Goal: Communication & Community: Answer question/provide support

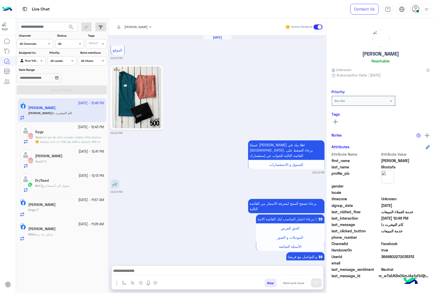
scroll to position [766, 0]
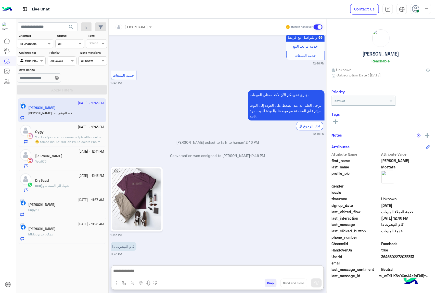
click at [125, 168] on img at bounding box center [136, 199] width 49 height 62
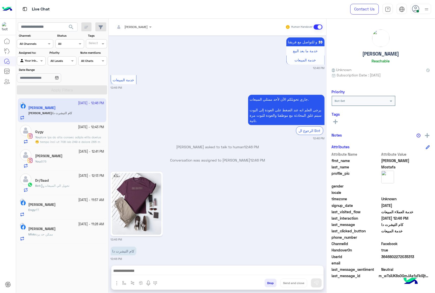
click at [143, 196] on img at bounding box center [136, 204] width 49 height 62
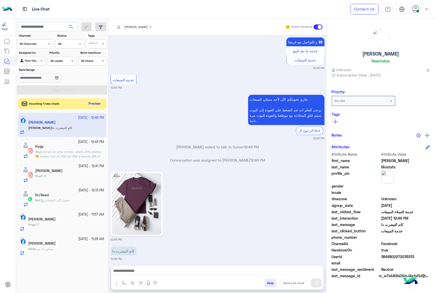
click at [94, 105] on button "Preview" at bounding box center [95, 103] width 16 height 7
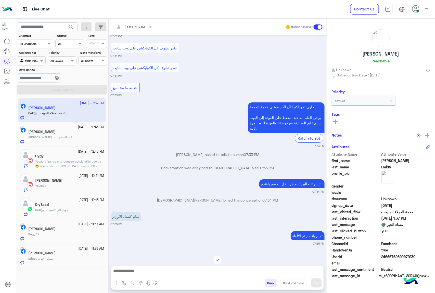
scroll to position [569, 0]
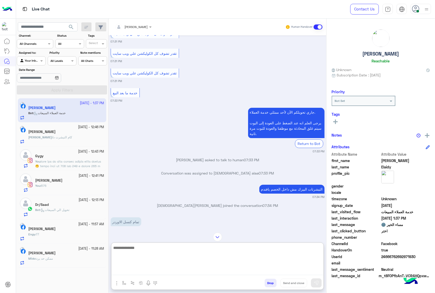
click at [140, 271] on textarea at bounding box center [217, 260] width 212 height 31
paste textarea "**********"
type textarea "**********"
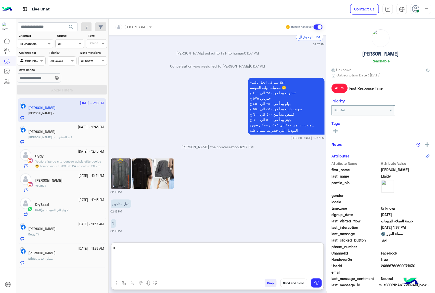
scroll to position [1480, 0]
click at [168, 248] on textarea at bounding box center [217, 260] width 212 height 31
type textarea "**********"
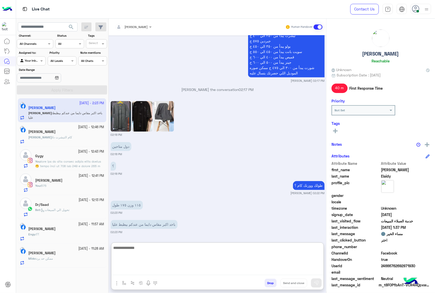
scroll to position [1538, 0]
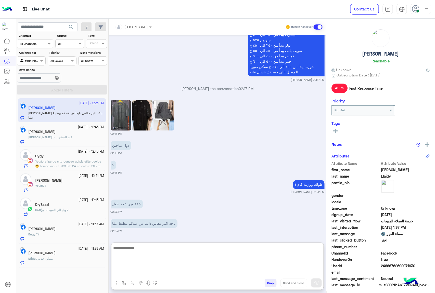
click at [124, 108] on img at bounding box center [121, 115] width 20 height 31
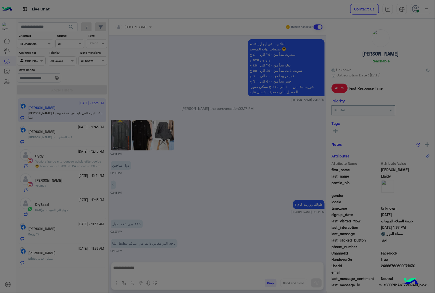
scroll to position [1515, 0]
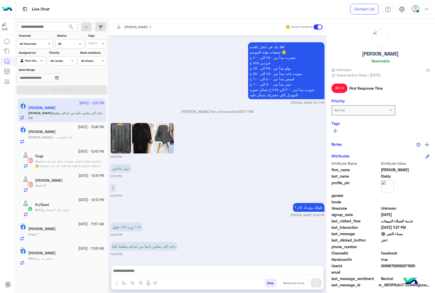
click at [141, 136] on img at bounding box center [142, 138] width 20 height 31
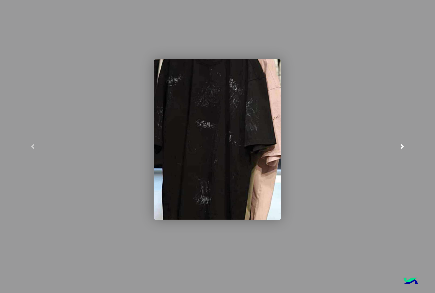
click at [400, 145] on span at bounding box center [401, 146] width 5 height 5
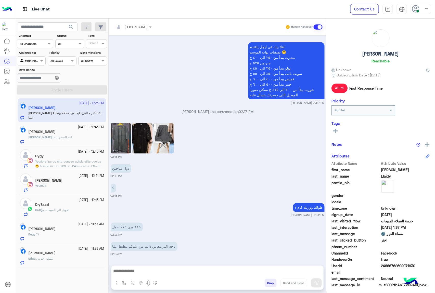
click at [153, 268] on textarea at bounding box center [217, 272] width 212 height 8
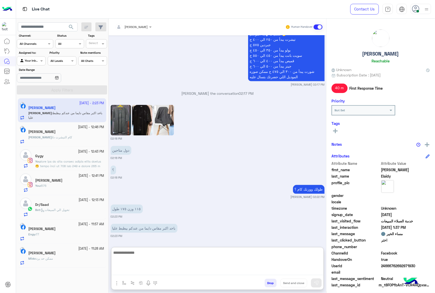
scroll to position [1538, 0]
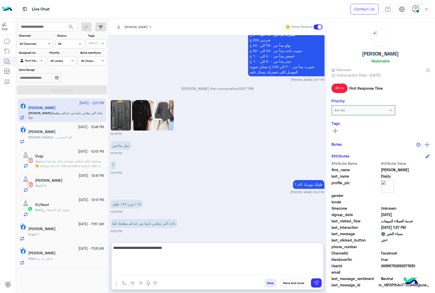
type textarea "**********"
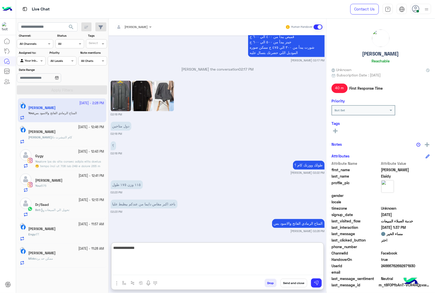
type textarea "**********"
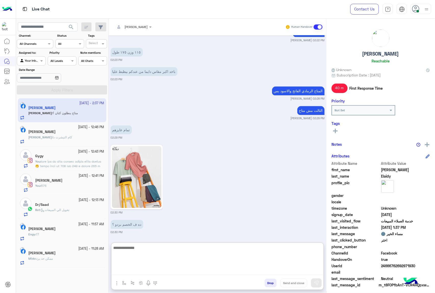
scroll to position [1710, 0]
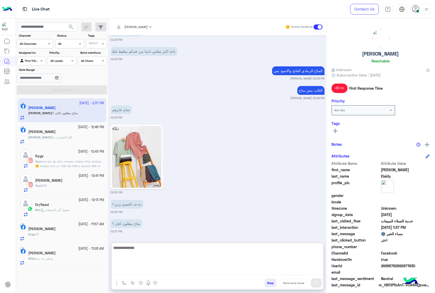
click at [146, 248] on textarea at bounding box center [217, 260] width 212 height 31
click at [132, 249] on textarea at bounding box center [217, 260] width 212 height 31
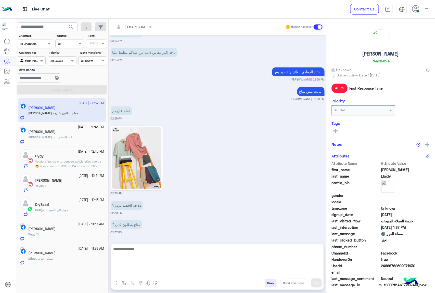
click at [142, 152] on img at bounding box center [136, 158] width 49 height 62
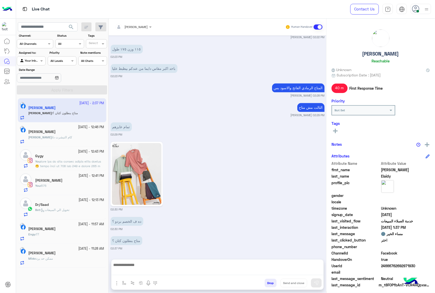
scroll to position [1687, 0]
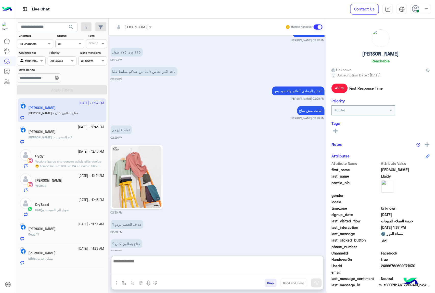
click at [130, 270] on textarea at bounding box center [217, 266] width 212 height 17
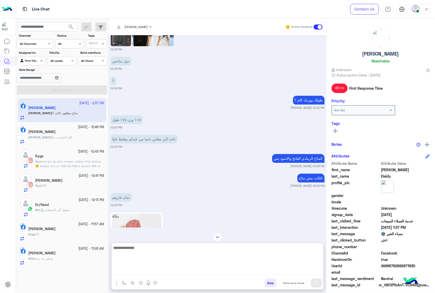
scroll to position [1551, 0]
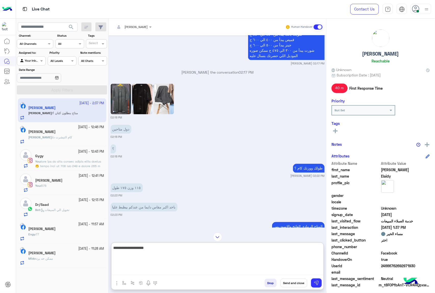
type textarea "**********"
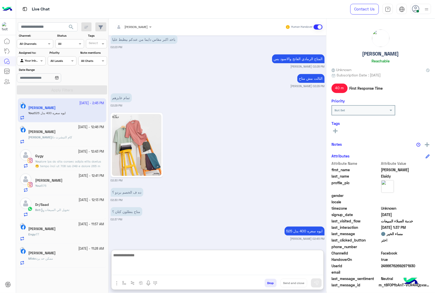
scroll to position [1730, 0]
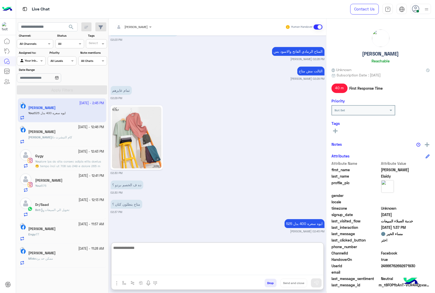
click at [63, 141] on div "[PERSON_NAME] : كام التيشرت دا" at bounding box center [66, 139] width 76 height 9
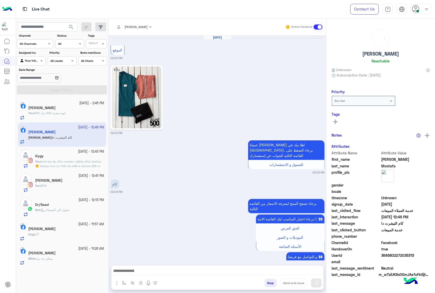
scroll to position [742, 0]
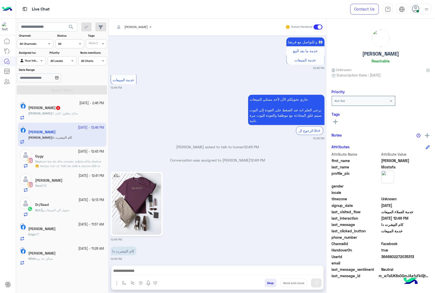
click at [52, 114] on span "متاح بنطلون كتان ؟" at bounding box center [64, 113] width 25 height 4
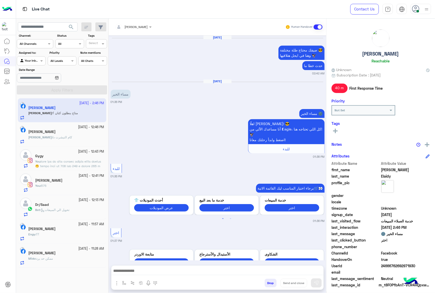
scroll to position [647, 0]
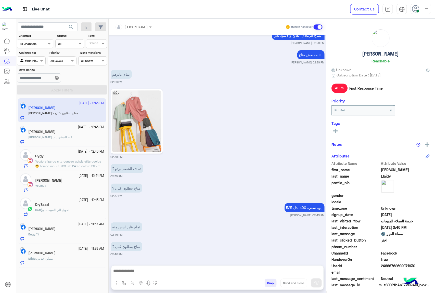
click at [146, 273] on textarea at bounding box center [217, 272] width 212 height 8
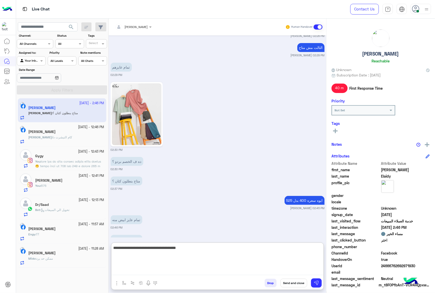
type textarea "**********"
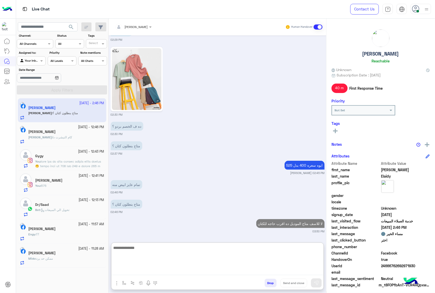
paste textarea "**********"
type textarea "**********"
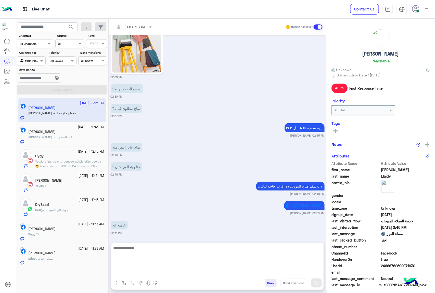
scroll to position [759, 0]
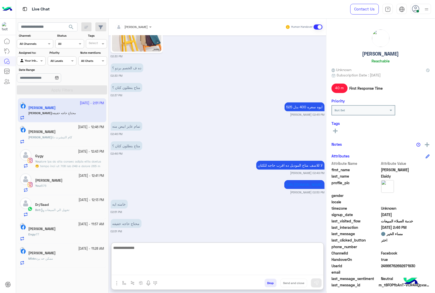
click at [139, 246] on textarea at bounding box center [217, 260] width 212 height 31
type textarea "*"
type textarea "**********"
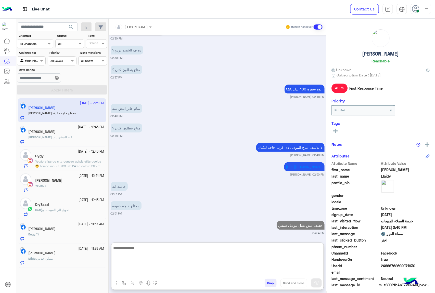
scroll to position [778, 0]
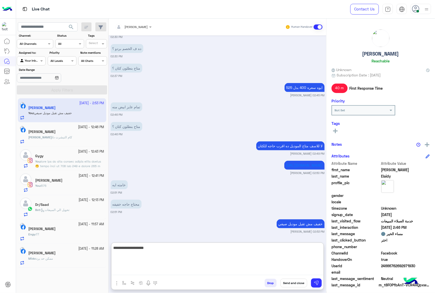
type textarea "**********"
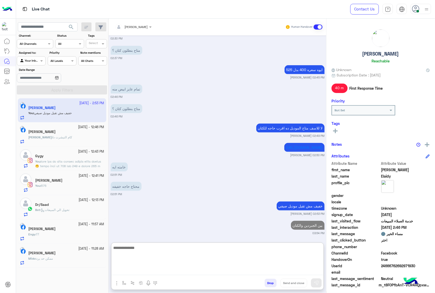
scroll to position [798, 0]
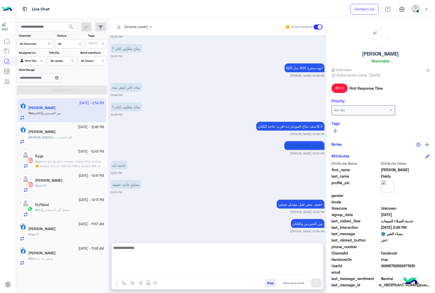
click at [284, 141] on p "[URL][DOMAIN_NAME]" at bounding box center [304, 145] width 40 height 9
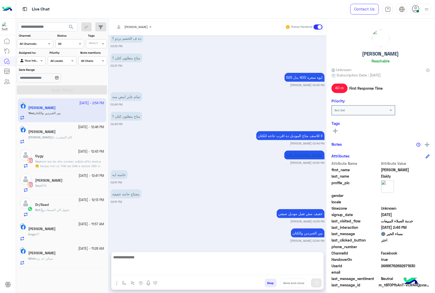
scroll to position [775, 0]
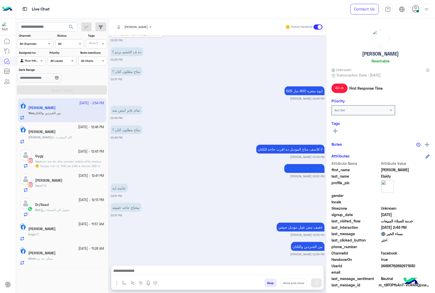
click at [284, 165] on p "[URL][DOMAIN_NAME]" at bounding box center [304, 168] width 40 height 9
click at [286, 166] on link "[URL][DOMAIN_NAME]" at bounding box center [304, 168] width 37 height 4
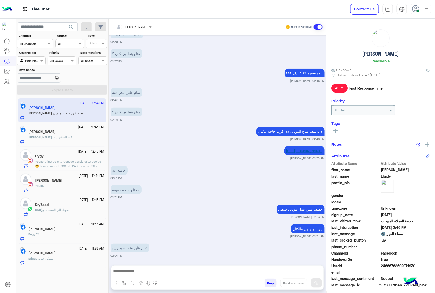
scroll to position [794, 0]
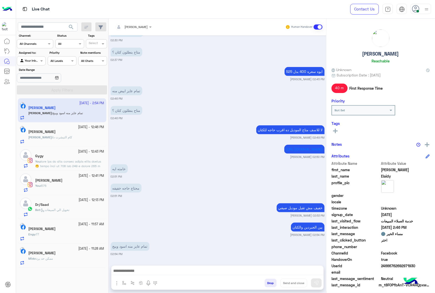
click at [141, 270] on textarea at bounding box center [217, 272] width 212 height 8
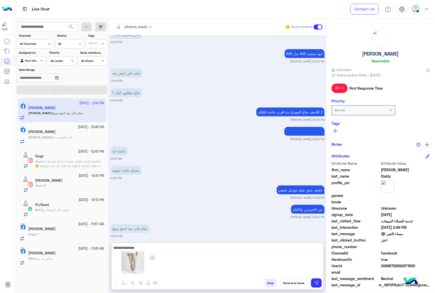
scroll to position [817, 0]
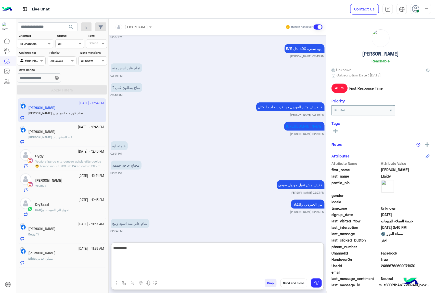
type textarea "**********"
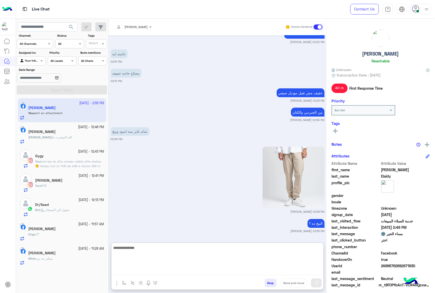
scroll to position [929, 0]
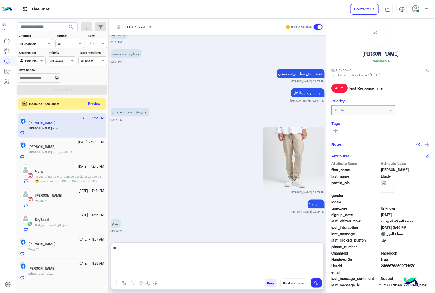
type textarea "*"
type textarea "**********"
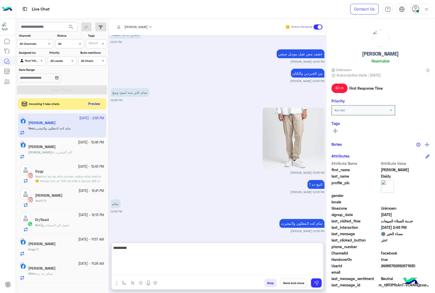
type textarea "**********"
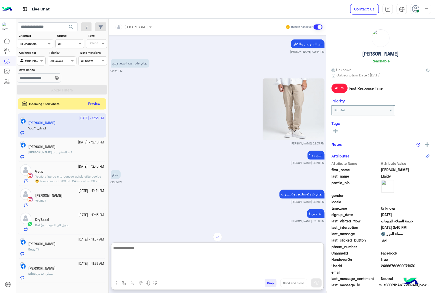
scroll to position [967, 0]
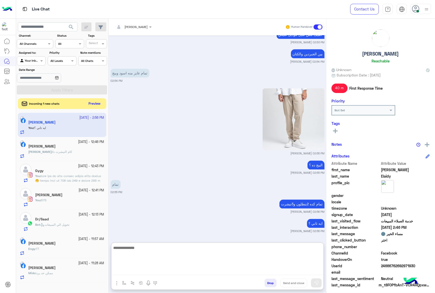
click at [91, 104] on button "Preview" at bounding box center [95, 103] width 16 height 7
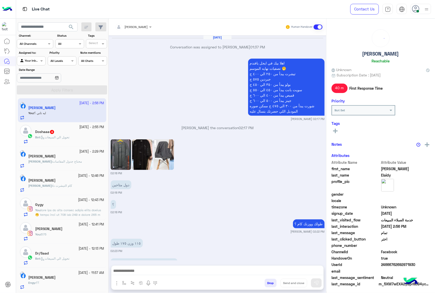
scroll to position [544, 0]
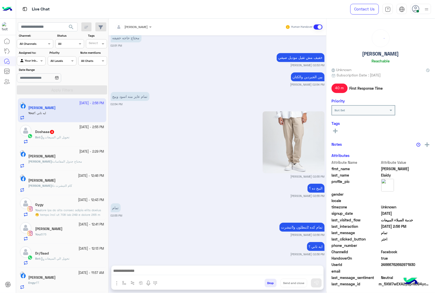
click at [59, 140] on p "Bot : تحويل الي المبيعات" at bounding box center [52, 137] width 34 height 5
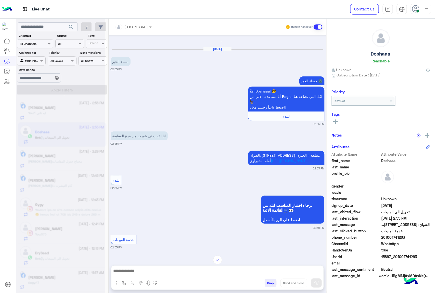
click at [186, 159] on div "العنوان: [STREET_ADDRESS]مطبعة - الجيزة - أمام الشبراوي [URL][DOMAIN_NAME] 02:5…" at bounding box center [218, 160] width 214 height 21
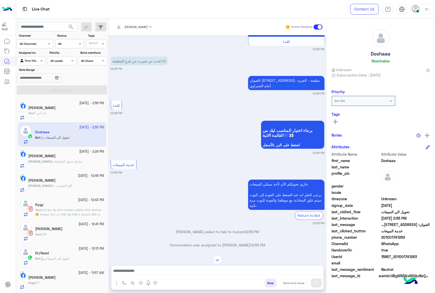
scroll to position [64, 0]
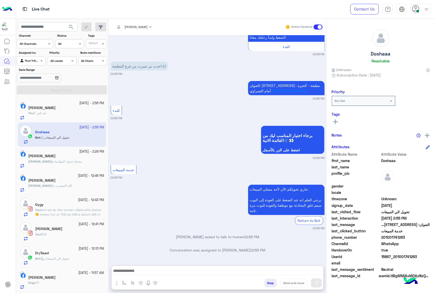
click at [150, 270] on textarea at bounding box center [217, 272] width 212 height 8
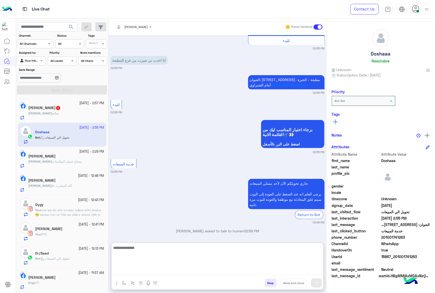
click at [47, 117] on div "[PERSON_NAME] : تماام" at bounding box center [66, 115] width 76 height 9
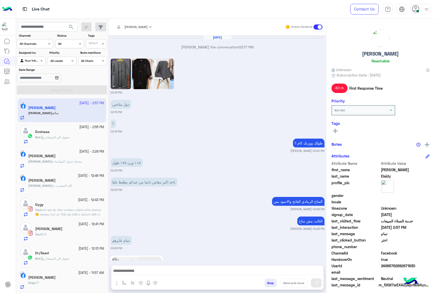
scroll to position [502, 0]
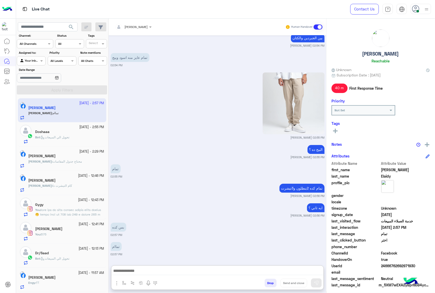
click at [152, 270] on textarea at bounding box center [217, 272] width 212 height 8
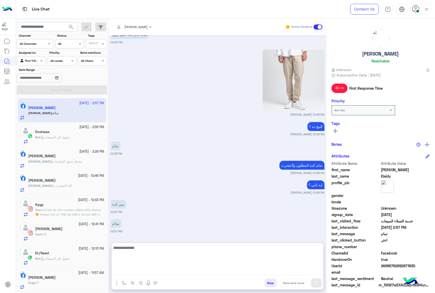
scroll to position [525, 0]
click at [138, 252] on textarea at bounding box center [217, 260] width 212 height 31
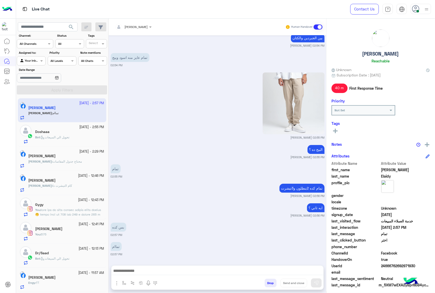
scroll to position [502, 0]
click at [145, 212] on div "ايه تاني ؟ [PERSON_NAME] 02:56 PM" at bounding box center [218, 210] width 214 height 16
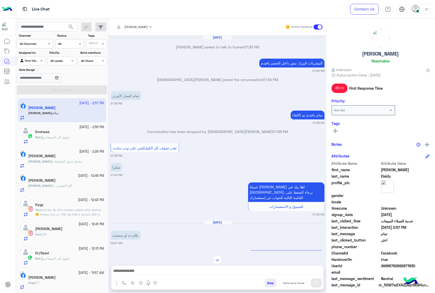
scroll to position [873, 0]
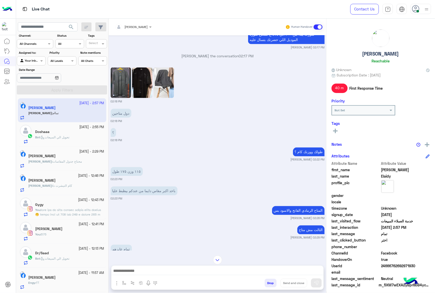
click at [167, 269] on textarea at bounding box center [217, 272] width 212 height 8
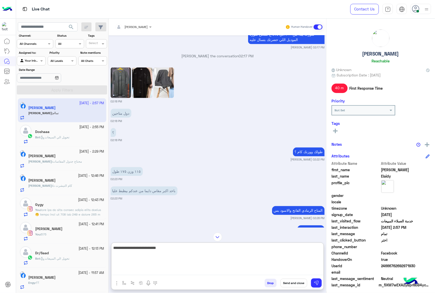
type textarea "**********"
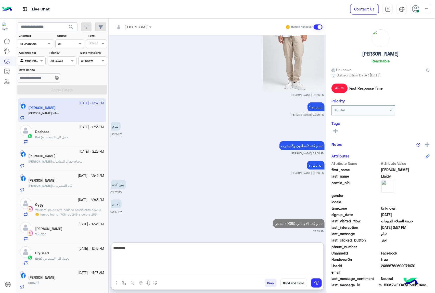
scroll to position [1429, 0]
type textarea "**********"
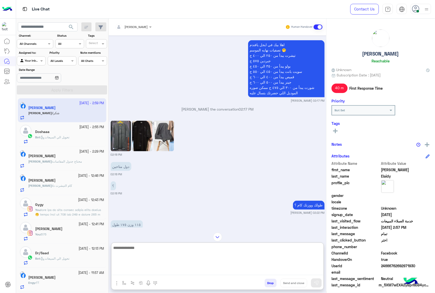
scroll to position [755, 0]
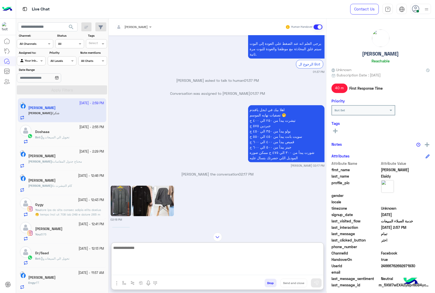
paste textarea "**********"
type textarea "**********"
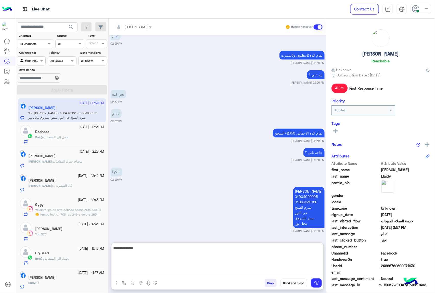
type textarea "**********"
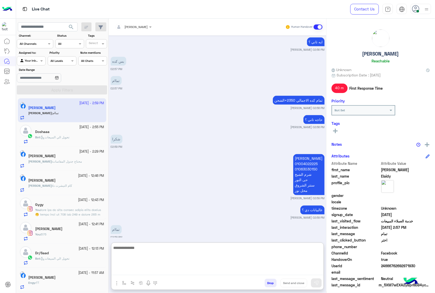
scroll to position [1558, 0]
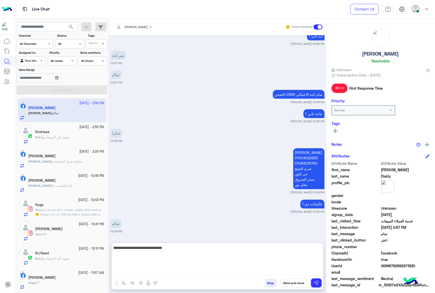
type textarea "**********"
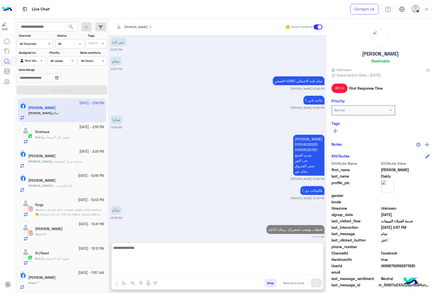
scroll to position [1578, 0]
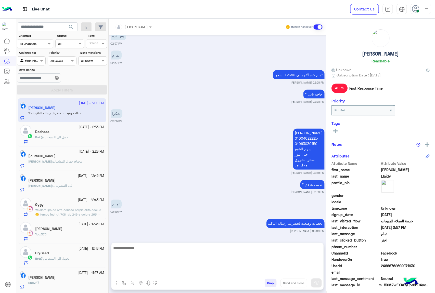
click at [308, 132] on div "[PERSON_NAME] 01004022225 01063030150 شرم الشيخ حى النور سنتر الشروق محل نور" at bounding box center [308, 149] width 31 height 44
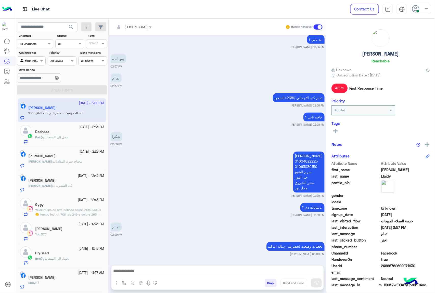
scroll to position [1555, 0]
click at [308, 132] on div "شكرا 02:59 PM" at bounding box center [218, 139] width 214 height 16
click at [301, 156] on p "[PERSON_NAME] 01004022225 01063030150 شرم الشيخ حى النور سنتر الشروق محل نور" at bounding box center [308, 172] width 31 height 41
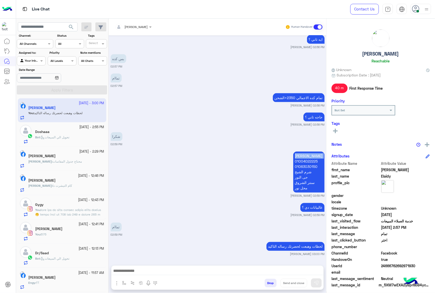
copy p "[PERSON_NAME]"
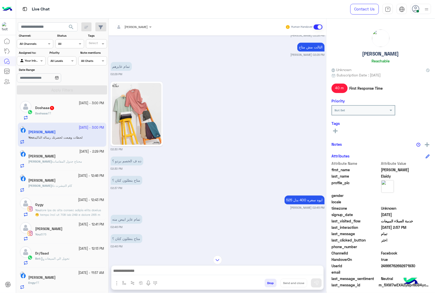
scroll to position [1046, 0]
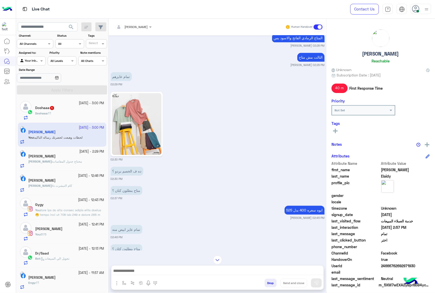
click at [152, 249] on div "متاح بنطلون كتان ؟ 02:46 PM" at bounding box center [218, 251] width 214 height 16
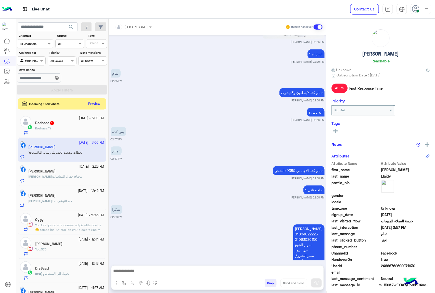
scroll to position [1555, 0]
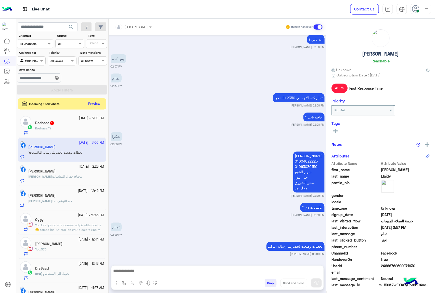
click at [304, 153] on p "[PERSON_NAME] 01004022225 01063030150 شرم الشيخ حى النور سنتر الشروق محل نور" at bounding box center [308, 172] width 31 height 41
copy p "[PERSON_NAME]"
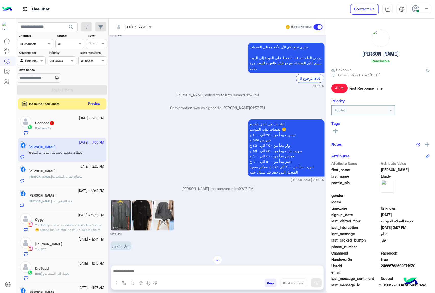
scroll to position [740, 0]
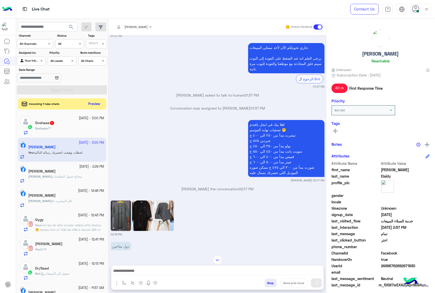
click at [138, 213] on img at bounding box center [142, 216] width 20 height 31
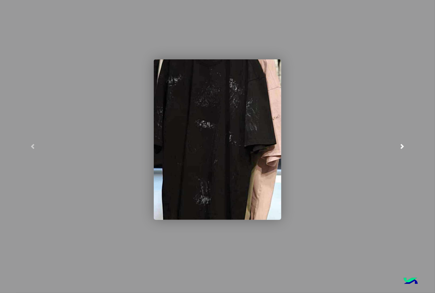
click at [401, 149] on span at bounding box center [401, 146] width 5 height 5
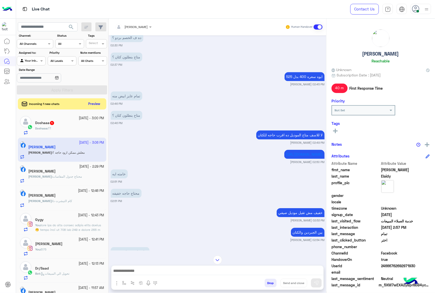
scroll to position [1167, 0]
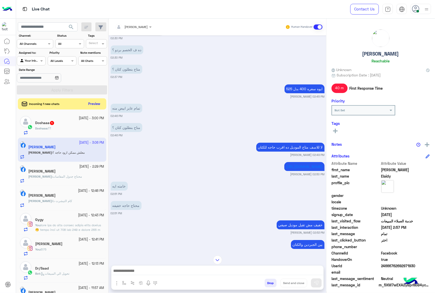
drag, startPoint x: 246, startPoint y: 167, endPoint x: 310, endPoint y: 179, distance: 65.4
click at [310, 171] on p "[URL][DOMAIN_NAME]" at bounding box center [304, 166] width 40 height 9
copy link "[URL][DOMAIN_NAME]"
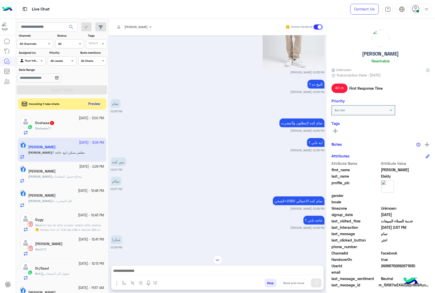
scroll to position [1473, 0]
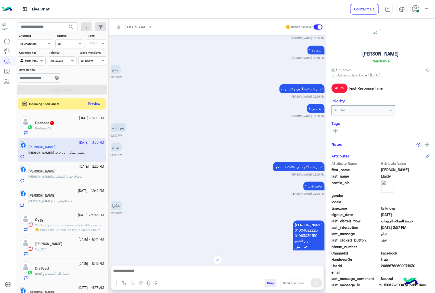
click at [392, 263] on span "24666762692971930" at bounding box center [405, 265] width 49 height 5
copy span "24666762692971930"
click at [158, 273] on textarea at bounding box center [217, 272] width 212 height 8
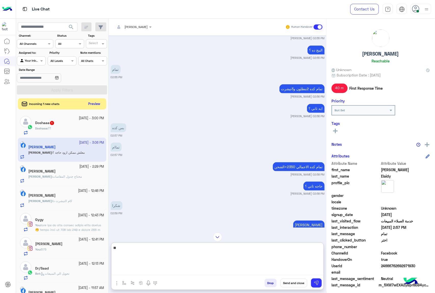
type textarea "*"
paste textarea "**********"
type textarea "**********"
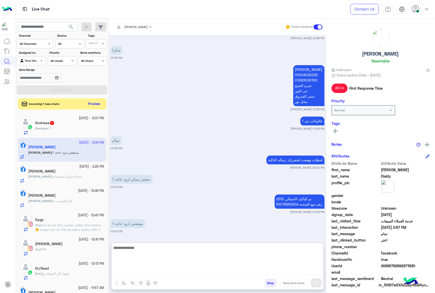
scroll to position [1642, 0]
type textarea "**********"
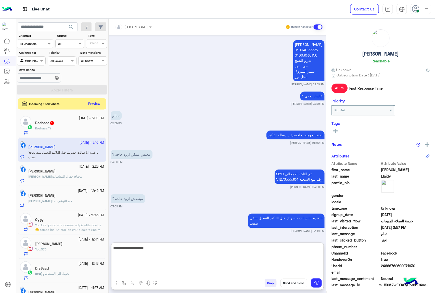
type textarea "**********"
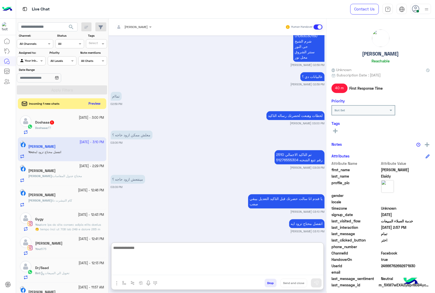
click at [92, 100] on button "Preview" at bounding box center [95, 103] width 16 height 7
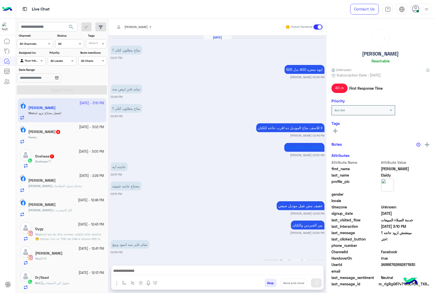
scroll to position [474, 0]
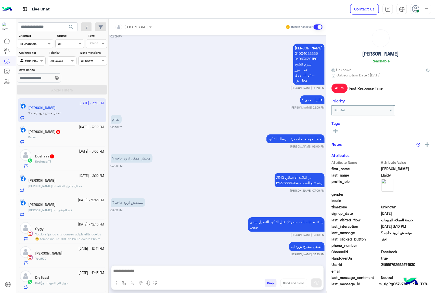
click at [61, 138] on div "Fares : ." at bounding box center [66, 139] width 76 height 9
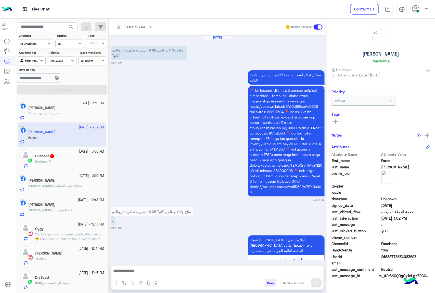
scroll to position [198, 0]
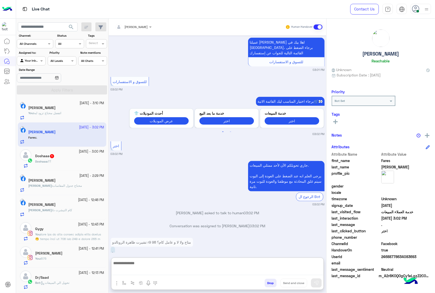
click at [153, 271] on textarea at bounding box center [217, 268] width 212 height 16
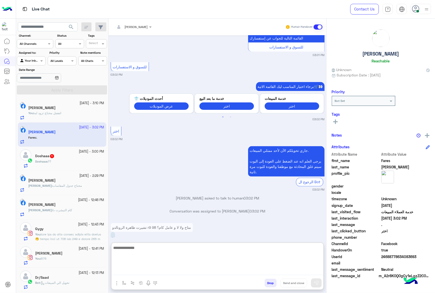
scroll to position [221, 0]
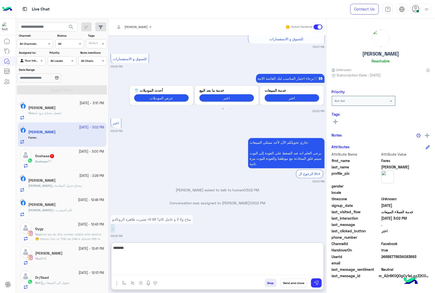
type textarea "*******"
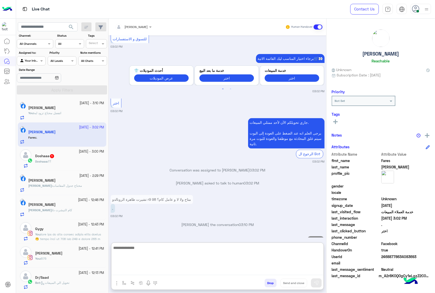
scroll to position [253, 0]
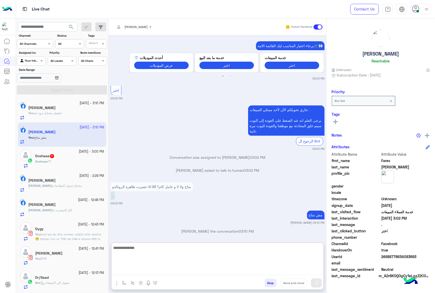
click at [47, 163] on b "Doshaaa :" at bounding box center [41, 161] width 13 height 4
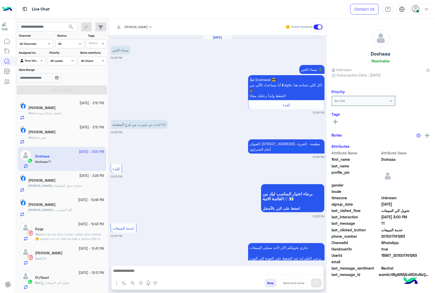
scroll to position [84, 0]
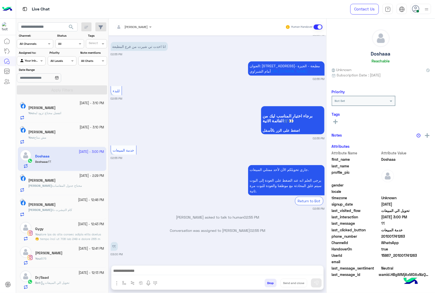
click at [142, 269] on textarea at bounding box center [217, 272] width 212 height 8
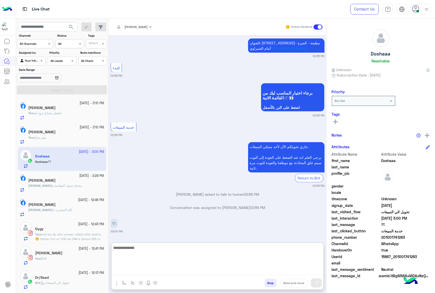
scroll to position [5, 0]
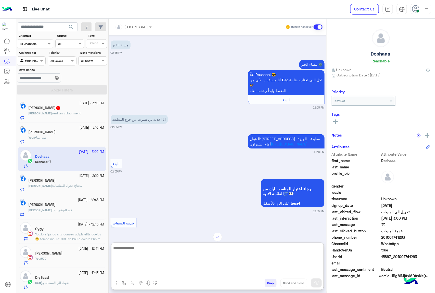
click at [143, 250] on textarea at bounding box center [217, 260] width 212 height 31
type textarea "****"
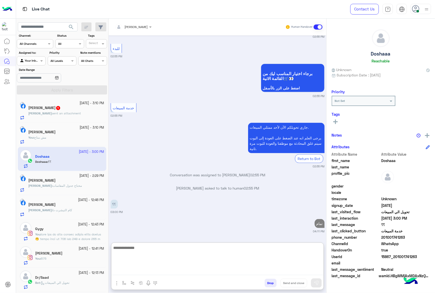
click at [62, 112] on span "sent an attachment" at bounding box center [66, 113] width 29 height 4
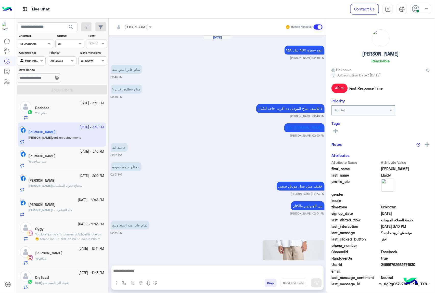
scroll to position [530, 0]
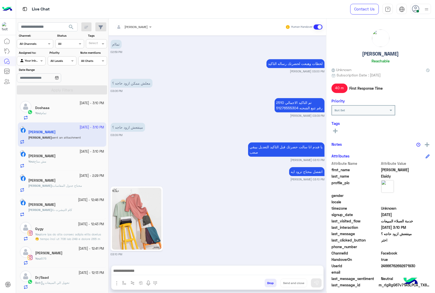
click at [46, 111] on span "تمام" at bounding box center [43, 113] width 5 height 4
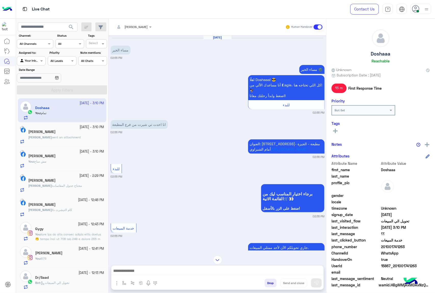
scroll to position [116, 0]
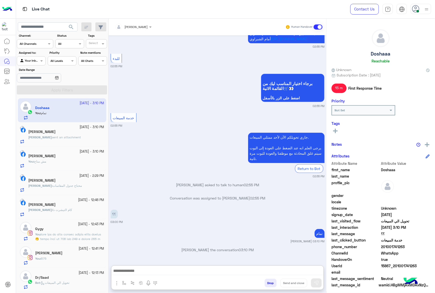
click at [157, 271] on textarea at bounding box center [217, 272] width 212 height 8
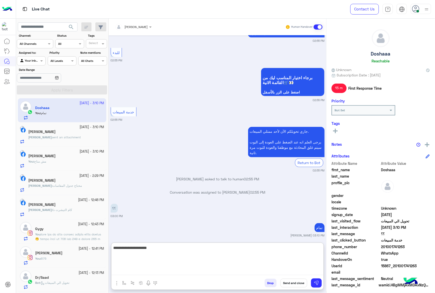
type textarea "**********"
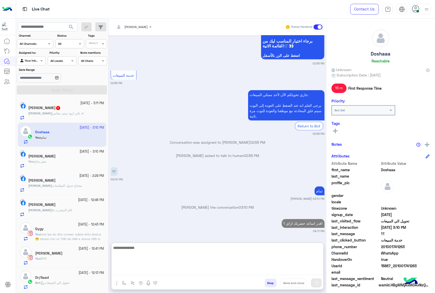
click at [65, 109] on div "[PERSON_NAME] 1" at bounding box center [66, 108] width 76 height 5
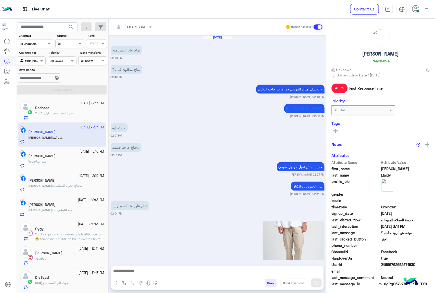
scroll to position [550, 0]
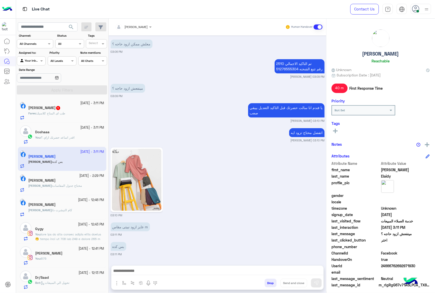
click at [144, 271] on textarea at bounding box center [217, 272] width 212 height 8
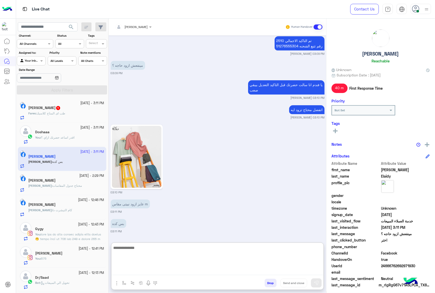
scroll to position [572, 0]
type textarea "**********"
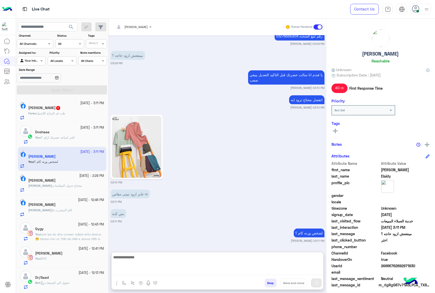
scroll to position [592, 0]
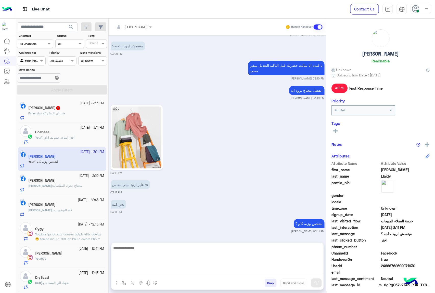
click at [61, 115] on span "طب اى المتاح كلاسيك" at bounding box center [50, 113] width 29 height 4
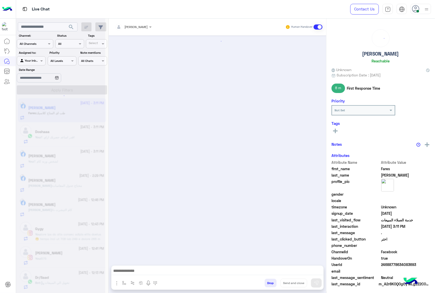
scroll to position [250, 0]
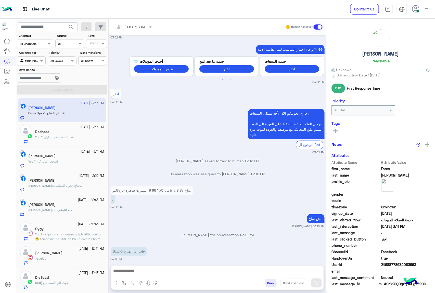
click at [133, 275] on div at bounding box center [217, 272] width 212 height 13
click at [138, 269] on textarea at bounding box center [217, 272] width 212 height 8
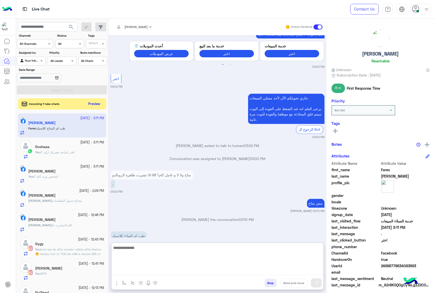
scroll to position [273, 0]
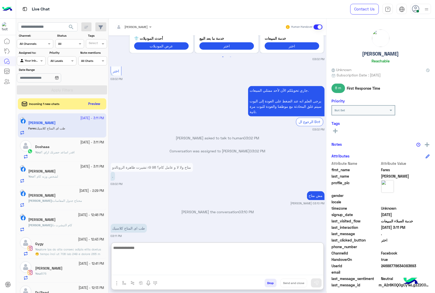
click at [145, 248] on textarea at bounding box center [217, 260] width 212 height 31
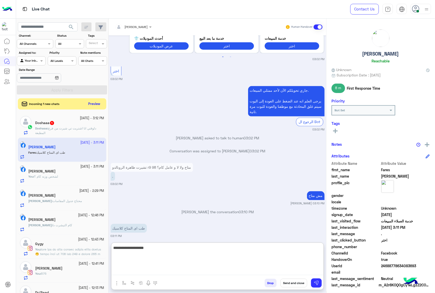
type textarea "**********"
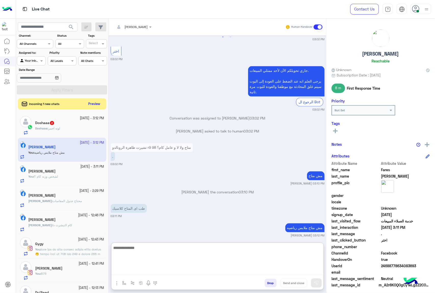
click at [70, 127] on div "Doshaaa : لونه احمر" at bounding box center [69, 130] width 69 height 9
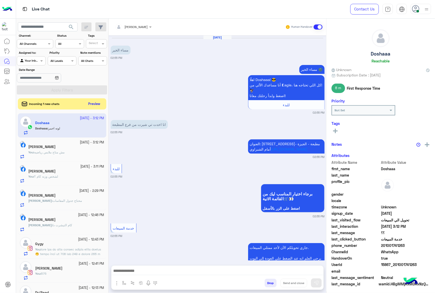
scroll to position [175, 0]
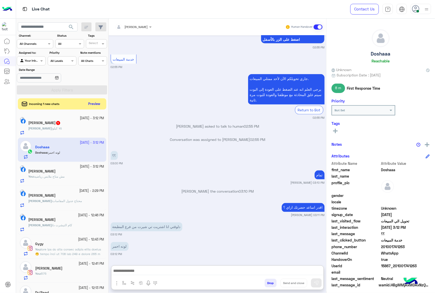
click at [128, 273] on textarea at bounding box center [217, 272] width 212 height 8
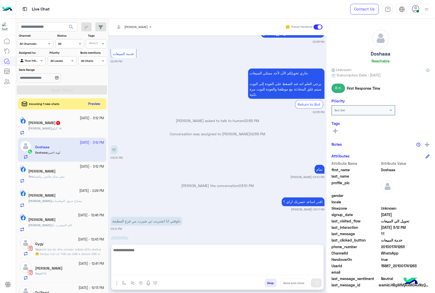
click at [54, 130] on span "٧٥ كيلو" at bounding box center [56, 128] width 9 height 4
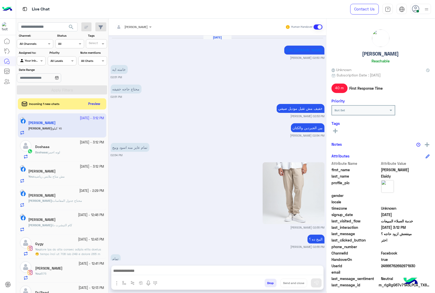
scroll to position [530, 0]
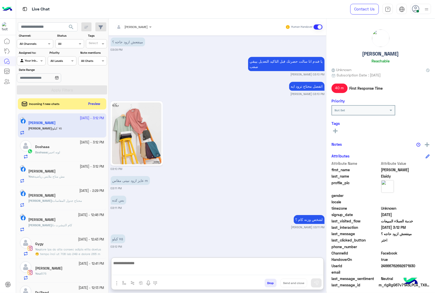
click at [138, 271] on textarea at bounding box center [217, 268] width 212 height 16
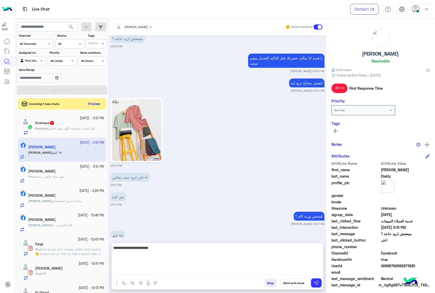
type textarea "**********"
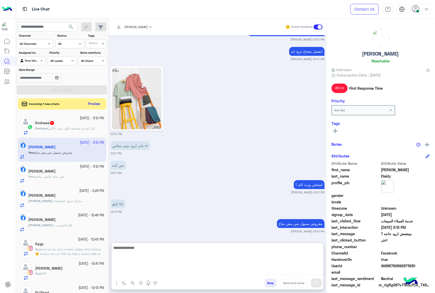
click at [66, 132] on div "Doshaaa : اول امبارح وغسلته اللون بهت خالص" at bounding box center [69, 130] width 69 height 9
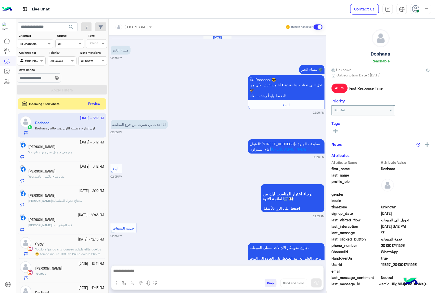
scroll to position [194, 0]
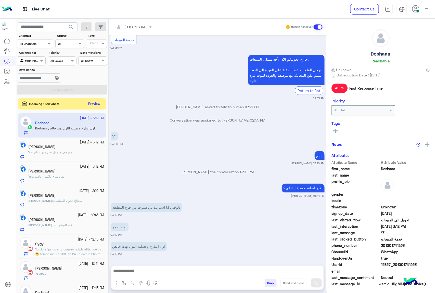
click at [150, 276] on div at bounding box center [217, 272] width 212 height 13
click at [150, 270] on textarea at bounding box center [217, 272] width 212 height 8
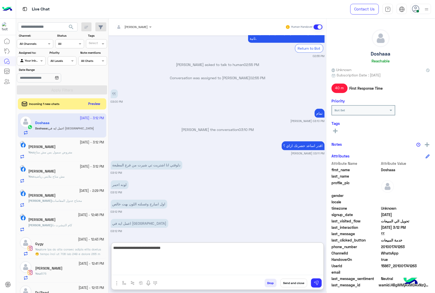
type textarea "**********"
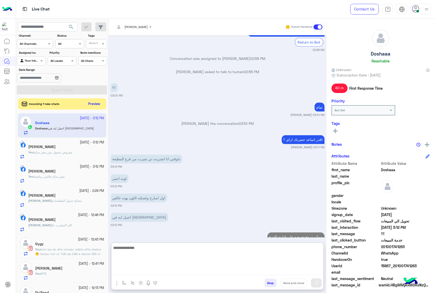
scroll to position [256, 0]
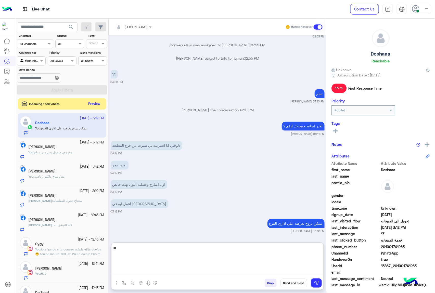
type textarea "*"
click at [94, 101] on button "Preview" at bounding box center [95, 103] width 16 height 7
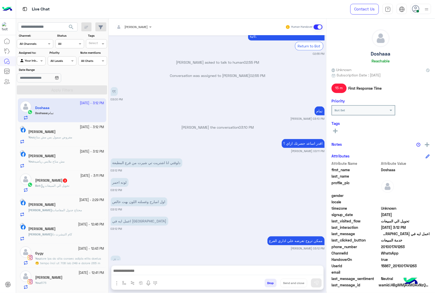
scroll to position [252, 0]
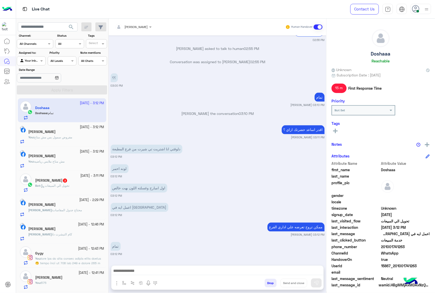
click at [67, 187] on span "تحويل الي المبيعات" at bounding box center [55, 186] width 29 height 4
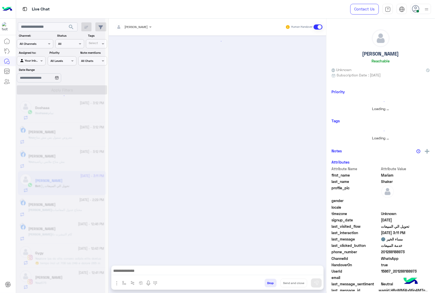
scroll to position [15, 0]
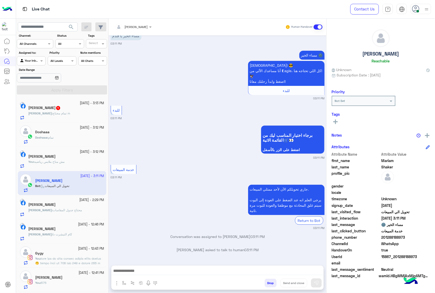
click at [141, 269] on textarea at bounding box center [217, 272] width 212 height 8
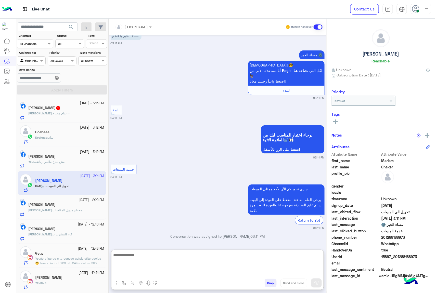
paste textarea "**********"
type textarea "**********"
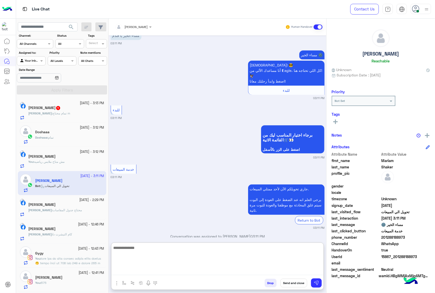
scroll to position [105, 0]
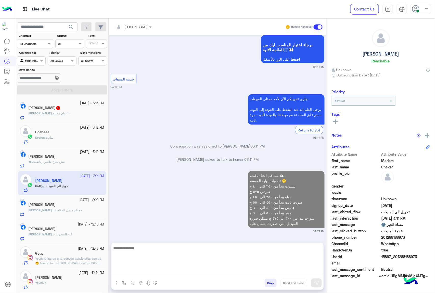
click at [73, 114] on div "[PERSON_NAME] : تمام محتاج m" at bounding box center [66, 115] width 76 height 9
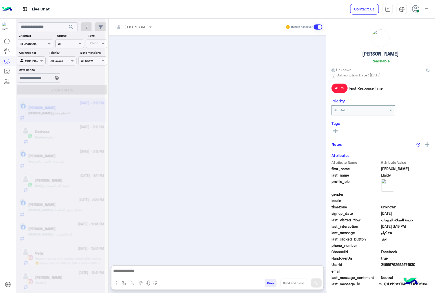
click at [126, 268] on textarea at bounding box center [217, 272] width 212 height 8
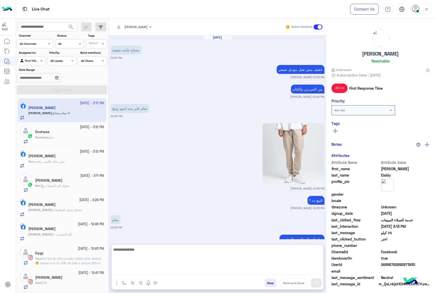
scroll to position [541, 0]
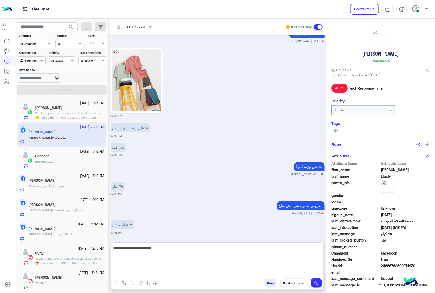
type textarea "**********"
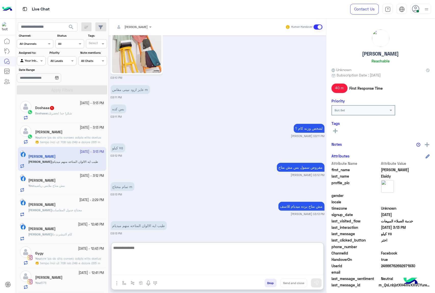
scroll to position [581, 0]
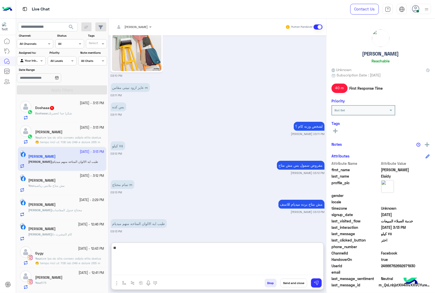
type textarea "*"
type textarea "**********"
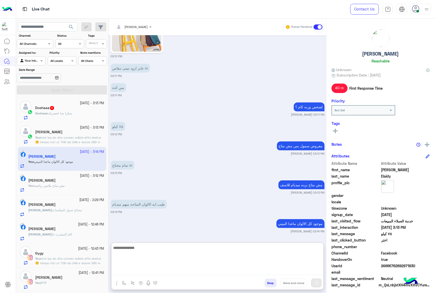
click at [67, 116] on div "Doshaaa : شكرا جدا لحضرتك" at bounding box center [69, 115] width 69 height 9
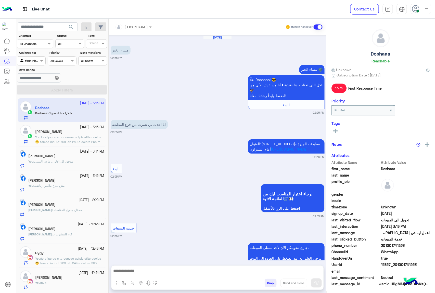
scroll to position [272, 0]
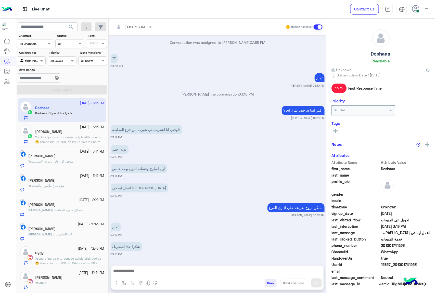
click at [136, 268] on textarea at bounding box center [217, 272] width 212 height 8
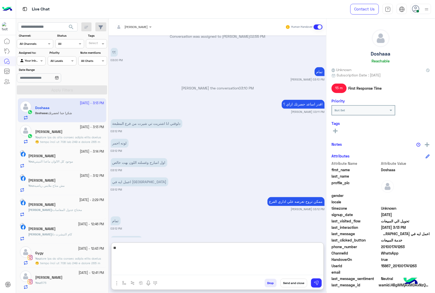
type textarea "*"
type textarea "*****"
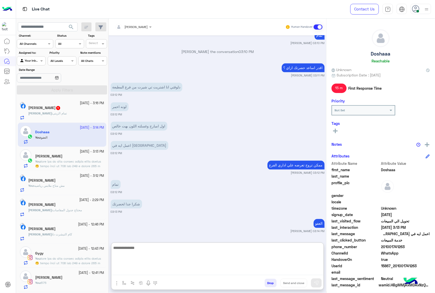
click at [71, 118] on div "[PERSON_NAME] : تمام الزيتى" at bounding box center [66, 115] width 76 height 9
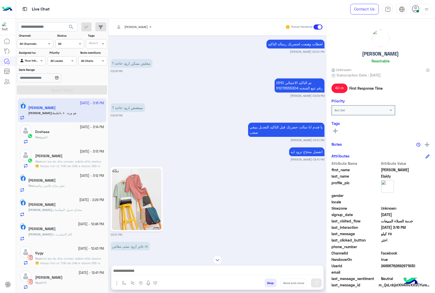
scroll to position [335, 0]
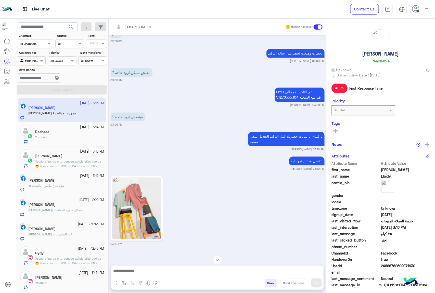
click at [133, 271] on textarea at bounding box center [217, 272] width 212 height 8
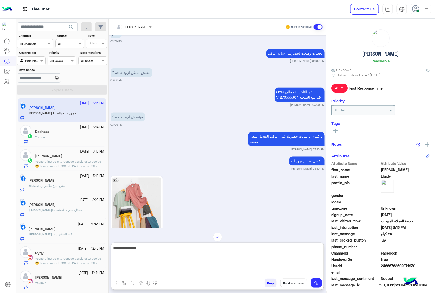
type textarea "**********"
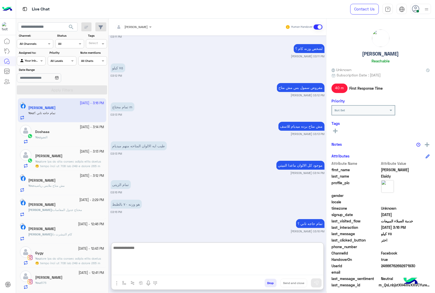
click at [130, 249] on textarea at bounding box center [217, 260] width 212 height 31
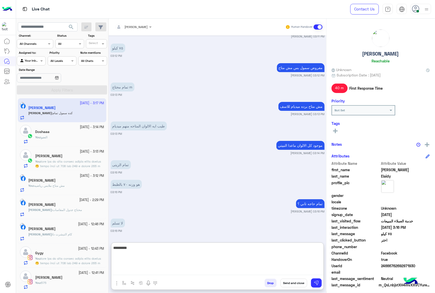
scroll to position [620, 0]
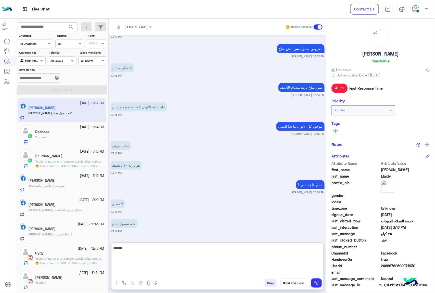
type textarea "****"
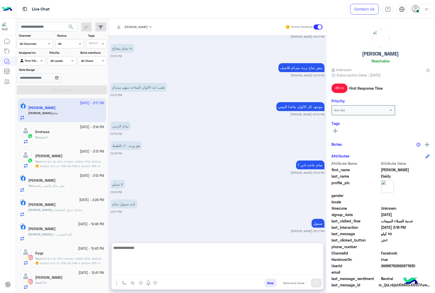
scroll to position [659, 0]
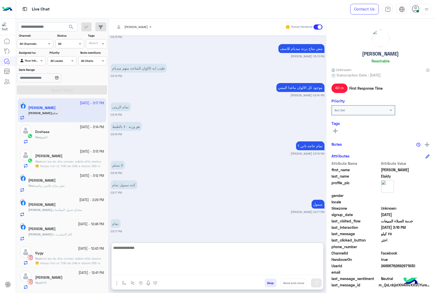
click at [139, 254] on textarea at bounding box center [217, 260] width 212 height 31
type textarea "*"
type textarea "**********"
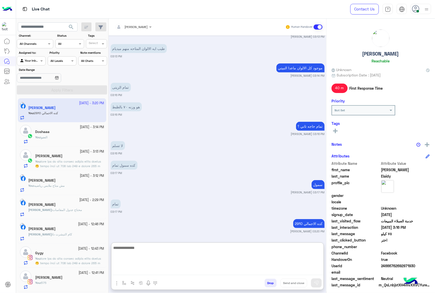
scroll to position [698, 0]
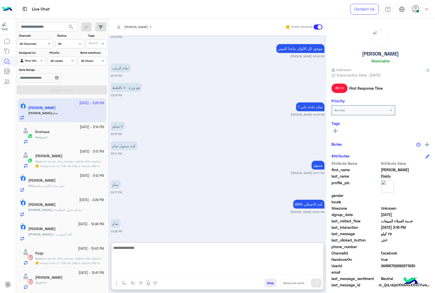
click at [272, 282] on button "Drop" at bounding box center [270, 283] width 12 height 9
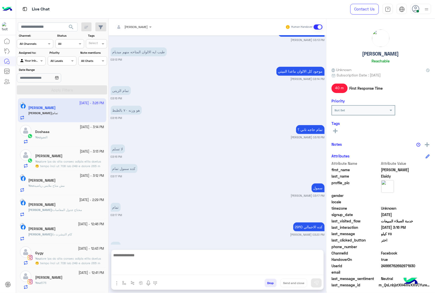
click at [272, 282] on button "Drop" at bounding box center [270, 283] width 12 height 9
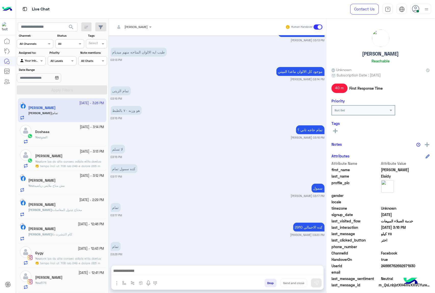
click at [272, 282] on button "Drop" at bounding box center [270, 283] width 12 height 9
click at [272, 282] on div "[PERSON_NAME] Human Handover [DATE] [PERSON_NAME] 02:55 PM البيج ده ؟ [PERSON_N…" at bounding box center [218, 157] width 218 height 276
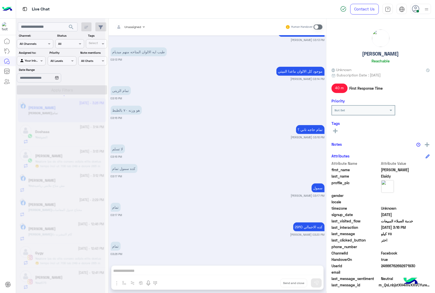
scroll to position [701, 0]
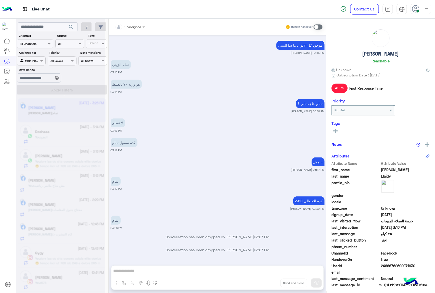
click at [272, 282] on div "Unassigned Human Handover [DATE] [PERSON_NAME] 02:55 PM البيج ده ؟ [PERSON_NAME…" at bounding box center [218, 157] width 218 height 276
click at [0, 0] on button "Drop" at bounding box center [0, 0] width 0 height 0
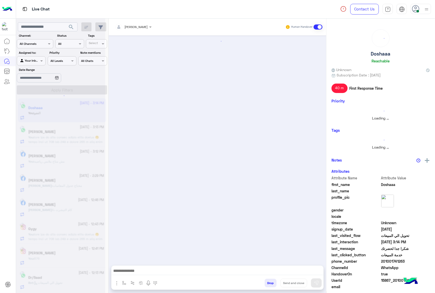
click at [272, 282] on button "Drop" at bounding box center [270, 283] width 12 height 9
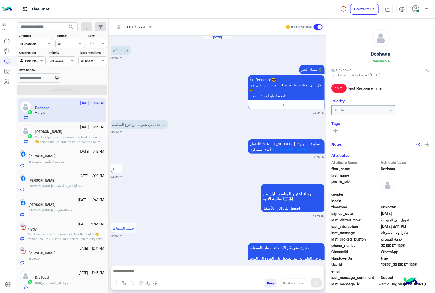
click at [272, 282] on div "[PERSON_NAME] Human Handover [DATE] مساء الخير 02:55 PM مساء الخير 🌚 اهلًا Dosh…" at bounding box center [218, 157] width 218 height 276
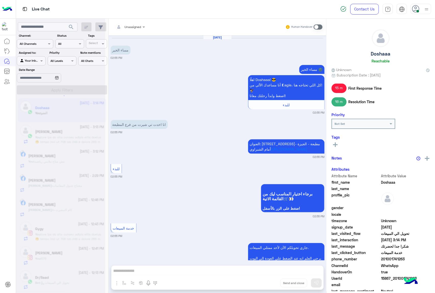
scroll to position [317, 0]
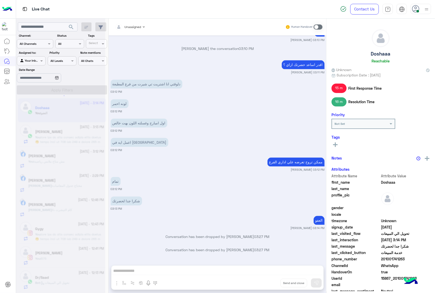
click at [272, 282] on div "Unassigned Human Handover [DATE] مساء الخير 02:55 PM مساء الخير 🌚 اهلًا Doshaaa…" at bounding box center [218, 157] width 218 height 276
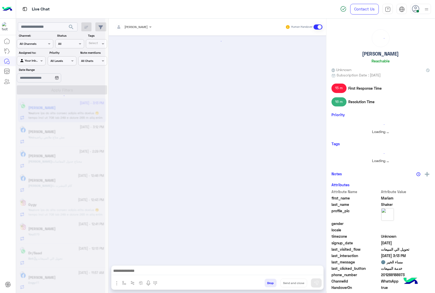
click at [272, 282] on button "Drop" at bounding box center [270, 283] width 12 height 9
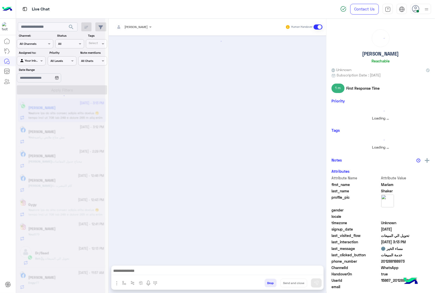
click at [272, 282] on button "Drop" at bounding box center [270, 283] width 12 height 9
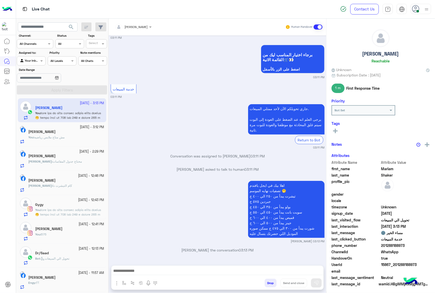
click at [272, 282] on div "[PERSON_NAME] Human Handover [DATE] مساء الخير يا فندم 03:11 PM مساء الخير 🌚 اه…" at bounding box center [218, 157] width 218 height 276
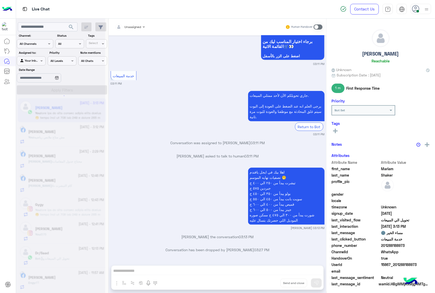
click at [272, 282] on div "Unassigned Human Handover [DATE] مساء الخير يا فندم 03:11 PM مساء الخير 🌚 اهلًا…" at bounding box center [218, 157] width 218 height 276
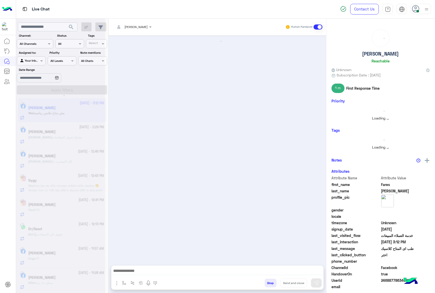
click at [272, 282] on button "Drop" at bounding box center [270, 283] width 12 height 9
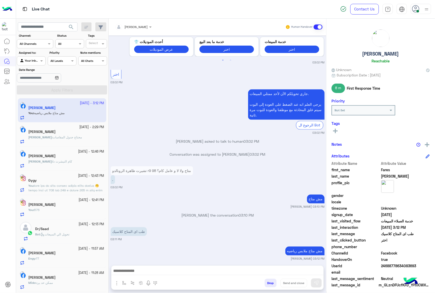
click at [272, 282] on div "[PERSON_NAME] Human Handover [DATE] تشيرت ظاهرة الرونالدو r9 98 متاح ولا لا و ع…" at bounding box center [218, 157] width 218 height 276
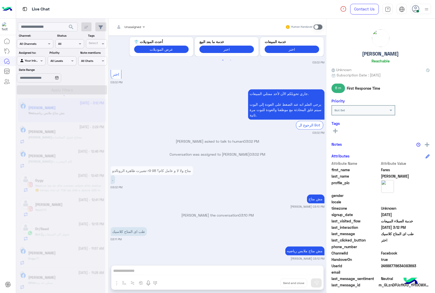
scroll to position [282, 0]
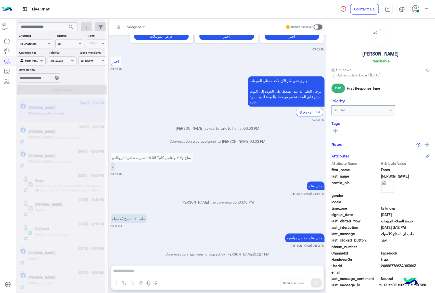
click at [272, 282] on div "Unassigned Human Handover [DATE] تشيرت ظاهرة الرونالدو r9 98 متاح ولا لا و عامل…" at bounding box center [218, 157] width 218 height 276
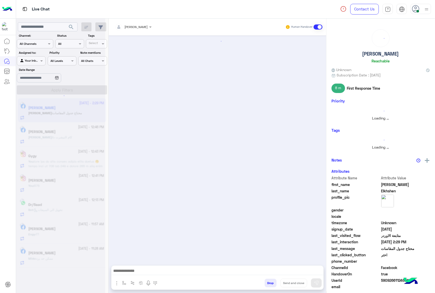
click at [272, 282] on button "Drop" at bounding box center [270, 283] width 12 height 9
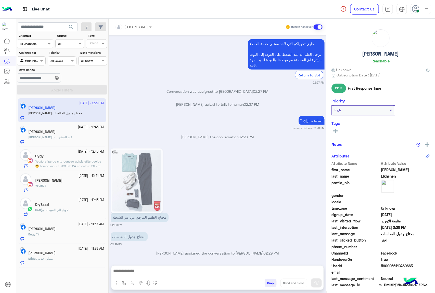
click at [272, 282] on div "[PERSON_NAME] Human Handover [DATE] 12:54 AM عميلنا [PERSON_NAME] اهلا بيك في […" at bounding box center [218, 157] width 218 height 276
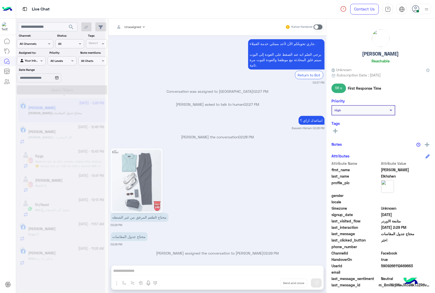
scroll to position [870, 0]
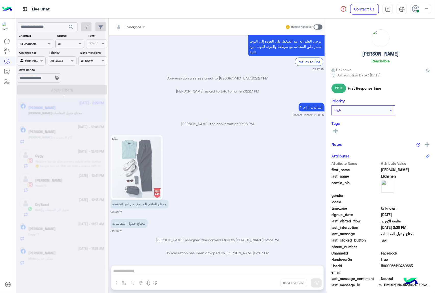
click at [0, 0] on button "Drop" at bounding box center [0, 0] width 0 height 0
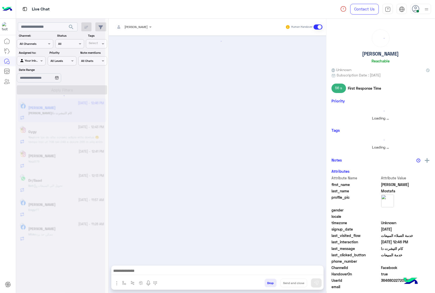
click at [272, 282] on button "Drop" at bounding box center [270, 283] width 12 height 9
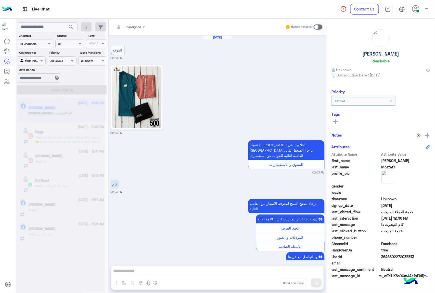
scroll to position [756, 0]
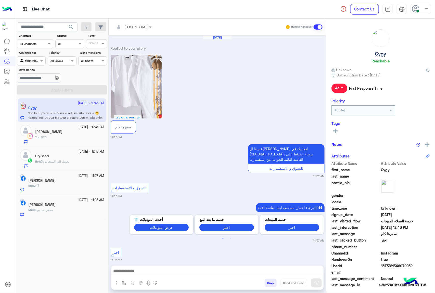
scroll to position [159, 0]
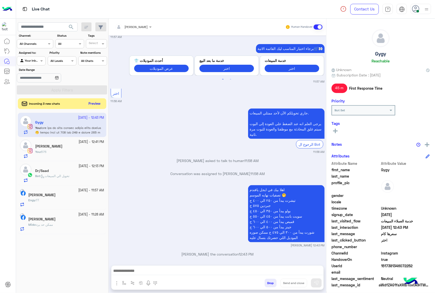
click at [95, 105] on button "Preview" at bounding box center [95, 103] width 16 height 7
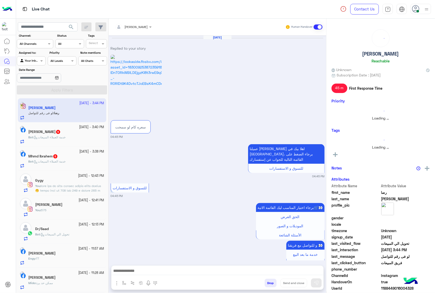
scroll to position [856, 0]
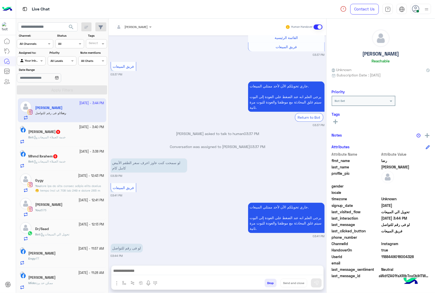
click at [136, 272] on textarea at bounding box center [217, 272] width 212 height 8
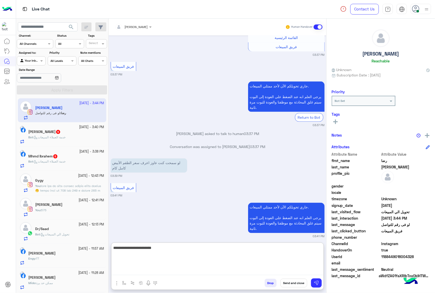
type textarea "**********"
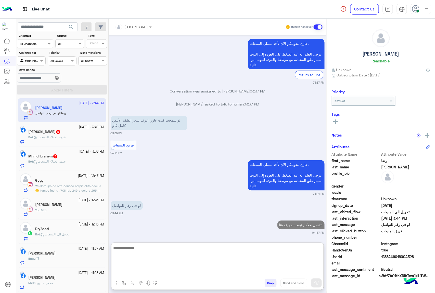
click at [61, 134] on h5 "[PERSON_NAME] 5" at bounding box center [44, 132] width 32 height 4
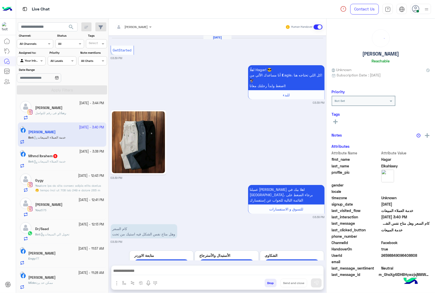
scroll to position [186, 0]
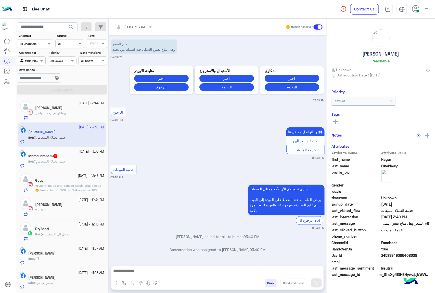
click at [140, 270] on textarea at bounding box center [217, 272] width 212 height 8
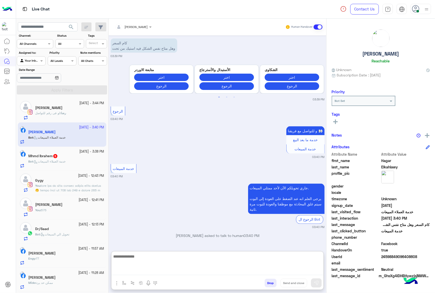
paste textarea "**********"
type textarea "**********"
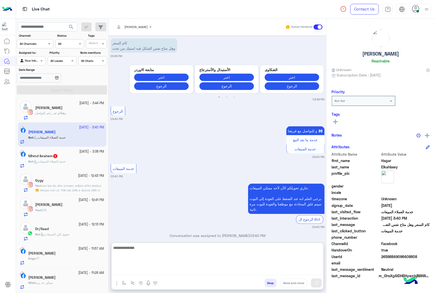
scroll to position [276, 0]
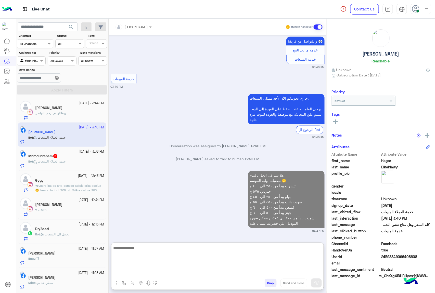
click at [59, 168] on div "Bot : خدمة العملاء المبيعات" at bounding box center [66, 163] width 76 height 9
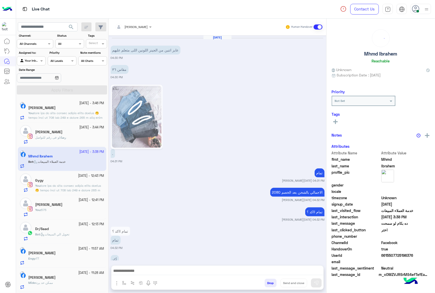
scroll to position [703, 0]
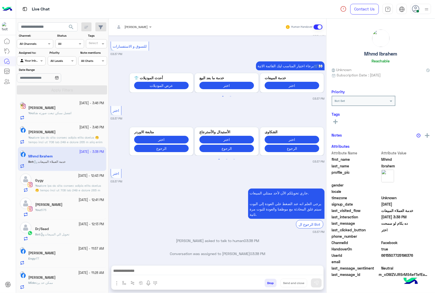
click at [144, 273] on textarea at bounding box center [217, 272] width 212 height 8
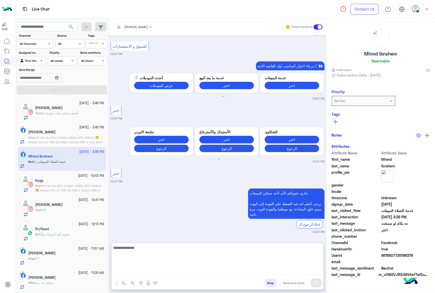
paste textarea "**********"
type textarea "**********"
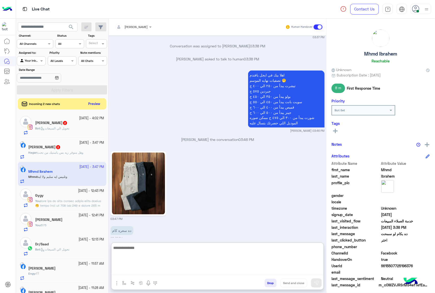
scroll to position [921, 0]
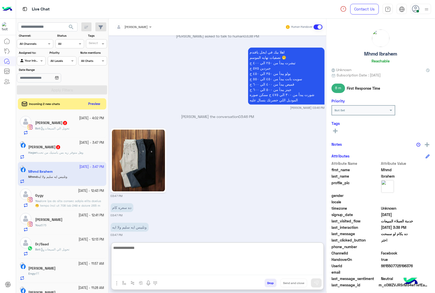
click at [139, 250] on textarea at bounding box center [217, 260] width 212 height 31
type textarea "***"
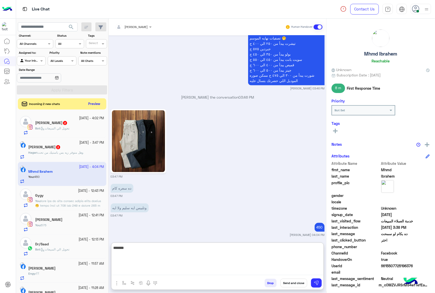
type textarea "*******"
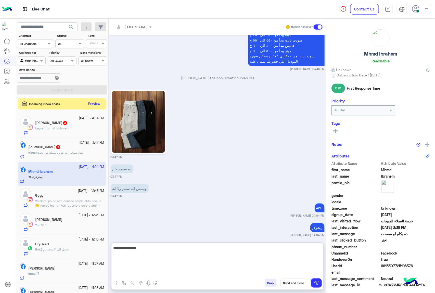
type textarea "**********"
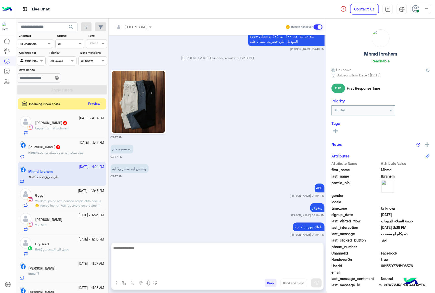
click at [57, 154] on span "وهل متوفر زيه بس باستيك من تحت" at bounding box center [60, 153] width 46 height 4
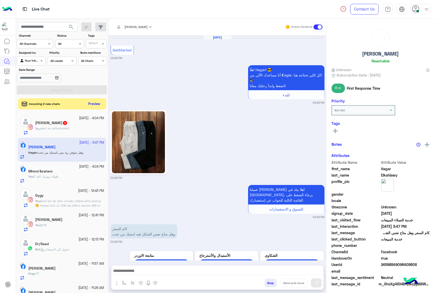
scroll to position [361, 0]
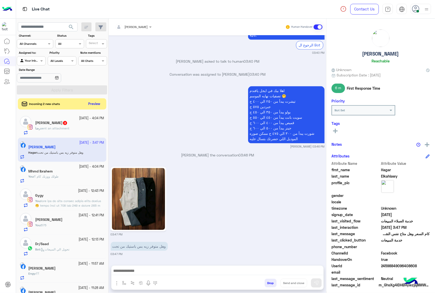
click at [136, 274] on textarea at bounding box center [217, 272] width 212 height 8
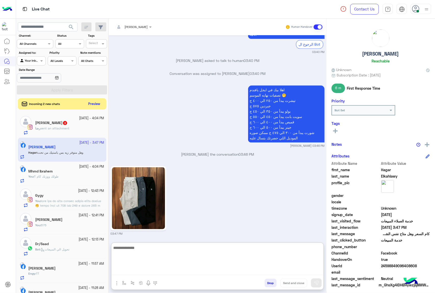
paste textarea "**********"
type textarea "**********"
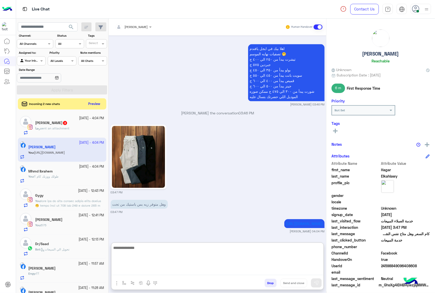
click at [69, 131] on div "[PERSON_NAME] sent an attachment" at bounding box center [69, 130] width 69 height 9
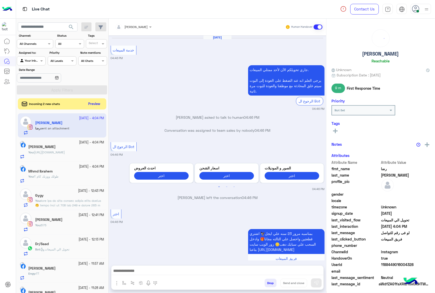
scroll to position [783, 0]
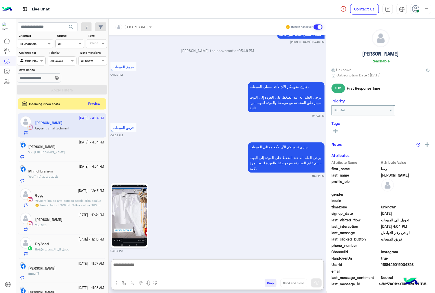
click at [140, 269] on textarea at bounding box center [217, 268] width 212 height 14
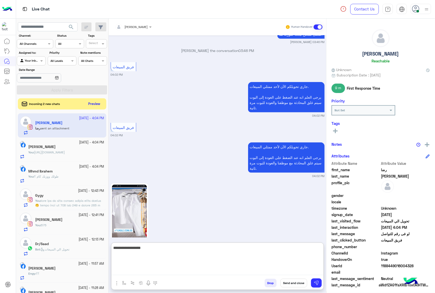
type textarea "**********"
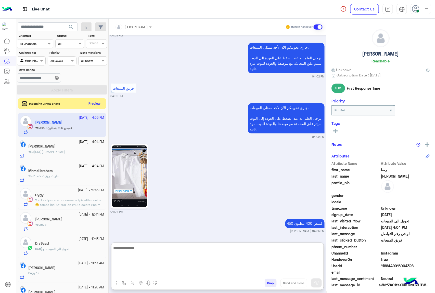
click at [89, 105] on button "Preview" at bounding box center [95, 103] width 16 height 7
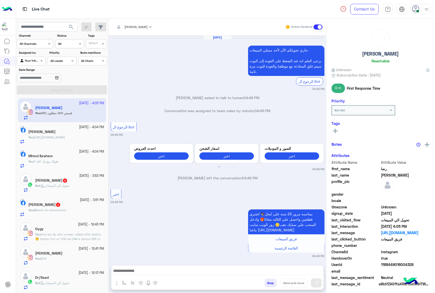
scroll to position [783, 0]
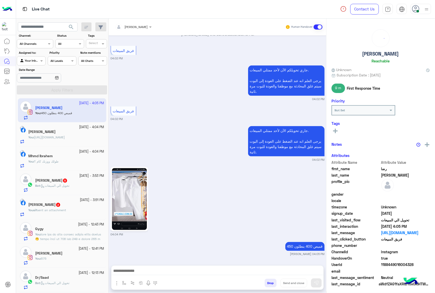
click at [66, 190] on div "Bot : تحويل الي المبيعات" at bounding box center [69, 187] width 69 height 9
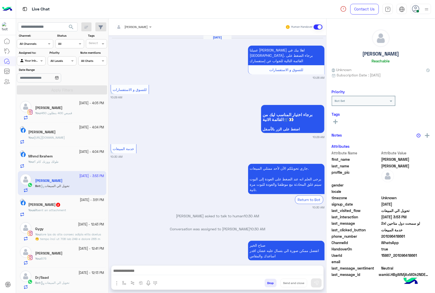
scroll to position [903, 0]
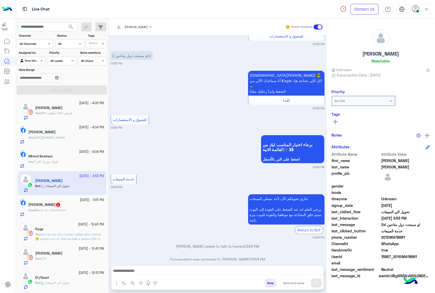
click at [135, 272] on textarea at bounding box center [217, 272] width 212 height 8
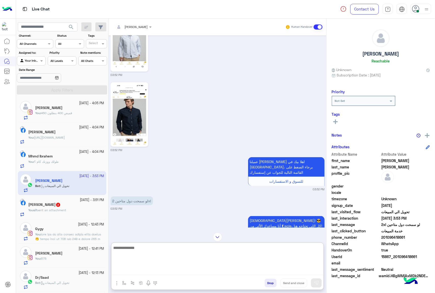
scroll to position [768, 0]
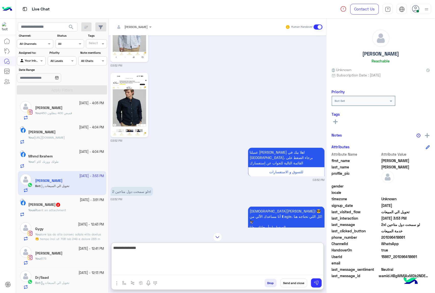
type textarea "**********"
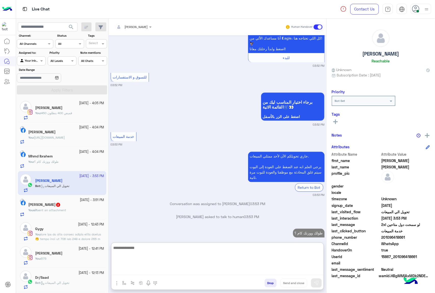
click at [47, 210] on span "sent an attachment" at bounding box center [51, 210] width 29 height 4
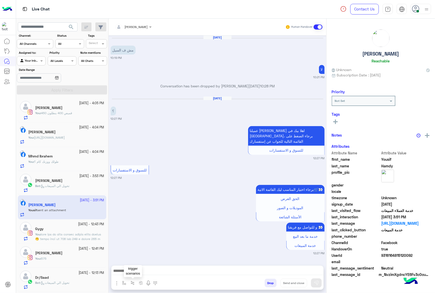
scroll to position [614, 0]
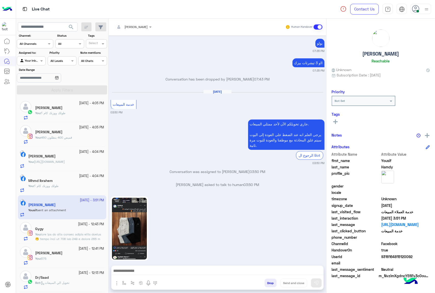
click at [139, 271] on textarea at bounding box center [217, 272] width 212 height 8
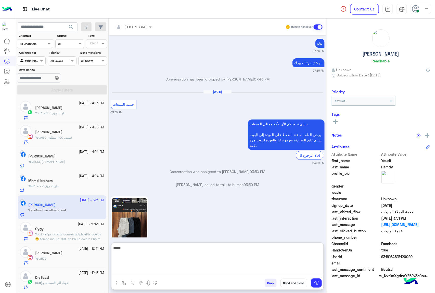
type textarea "*****"
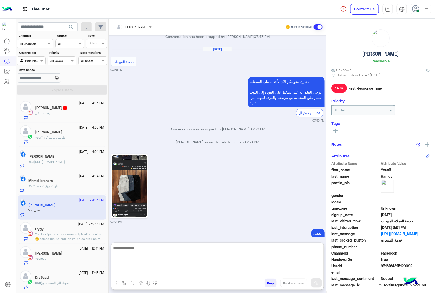
scroll to position [670, 0]
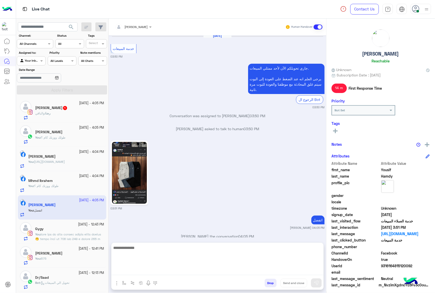
click at [66, 110] on div "[PERSON_NAME] 1" at bounding box center [69, 108] width 69 height 5
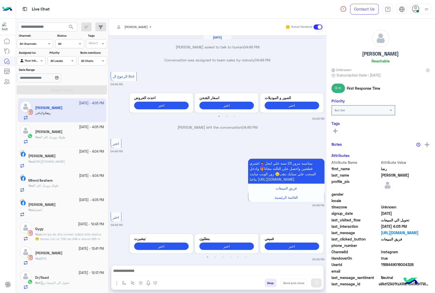
scroll to position [752, 0]
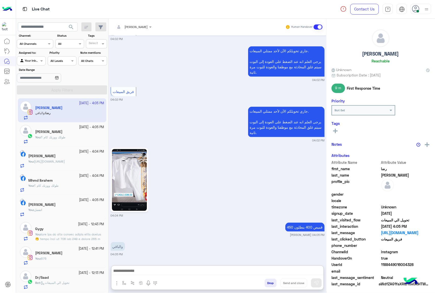
click at [140, 268] on textarea at bounding box center [217, 272] width 212 height 8
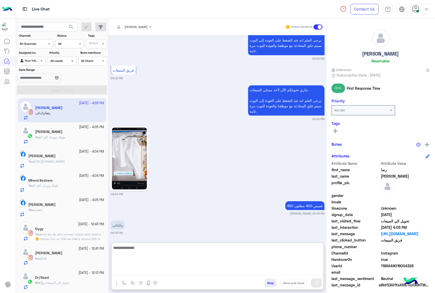
scroll to position [775, 0]
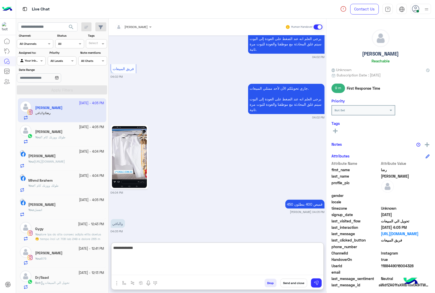
type textarea "**********"
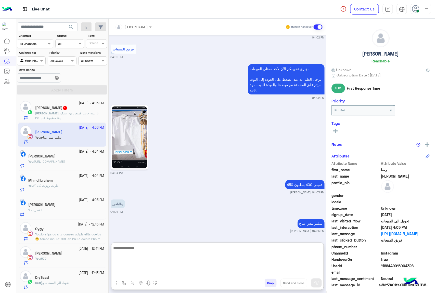
scroll to position [794, 0]
click at [63, 115] on p "[PERSON_NAME] : انا لسه جايب قميص من عندكوا 2xl يبقا مظبوط عليا" at bounding box center [69, 115] width 69 height 9
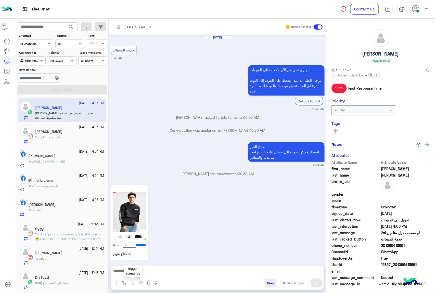
scroll to position [867, 0]
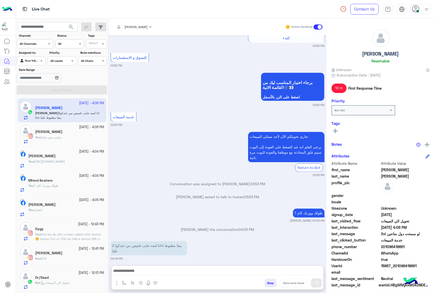
click at [140, 272] on textarea at bounding box center [217, 272] width 212 height 8
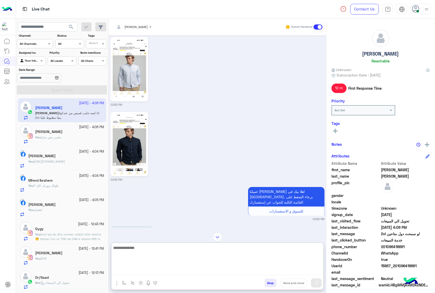
scroll to position [629, 0]
click at [124, 136] on img at bounding box center [129, 145] width 35 height 62
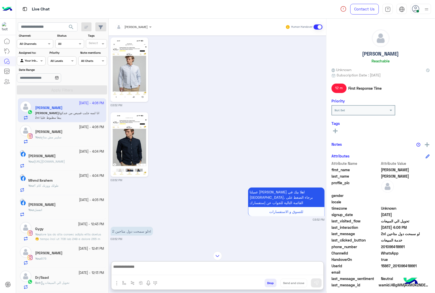
click at [133, 271] on textarea at bounding box center [217, 269] width 212 height 12
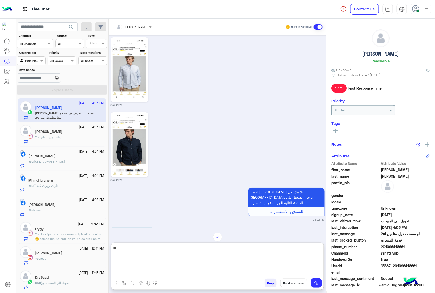
type textarea "*"
type textarea "**********"
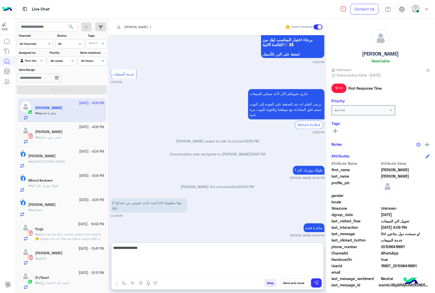
type textarea "**********"
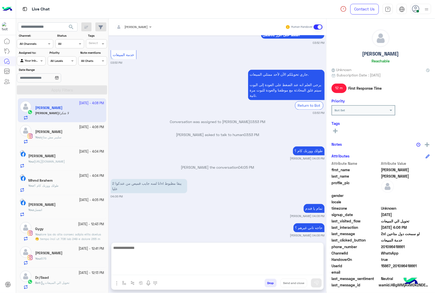
scroll to position [949, 0]
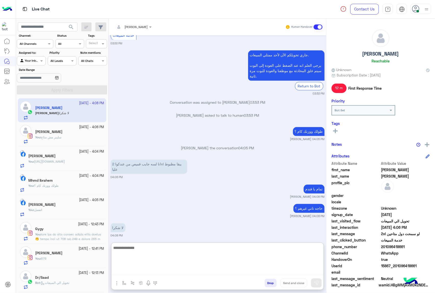
click at [124, 245] on textarea at bounding box center [217, 260] width 212 height 31
type textarea "**********"
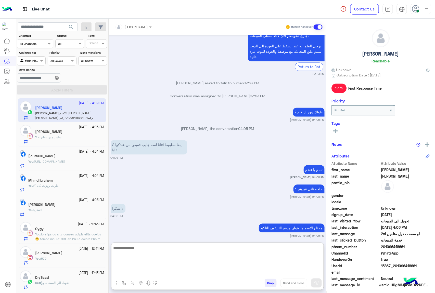
scroll to position [1036, 0]
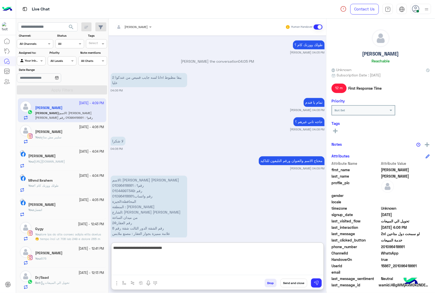
type textarea "**********"
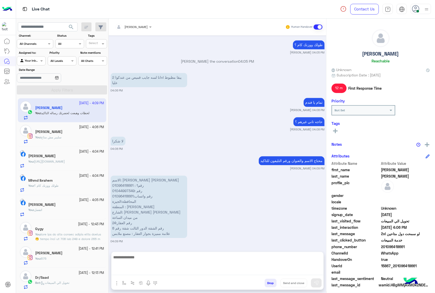
scroll to position [1032, 0]
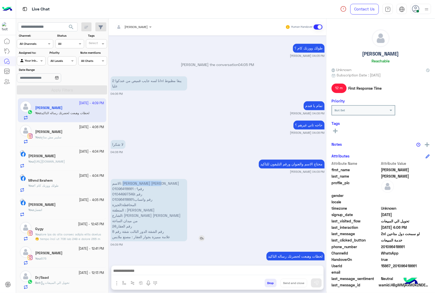
drag, startPoint x: 147, startPoint y: 155, endPoint x: 110, endPoint y: 180, distance: 44.5
click at [111, 180] on p "الاسم: [PERSON_NAME] [PERSON_NAME] رقم1 : 01096418661 رقم :01044997349 رقم واتس…" at bounding box center [149, 210] width 76 height 62
copy p "[PERSON_NAME] [PERSON_NAME]"
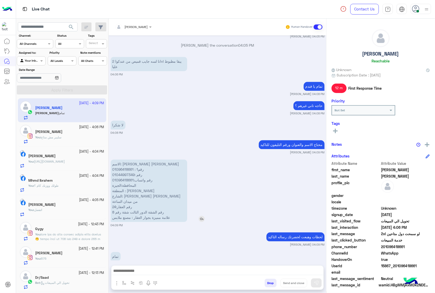
click at [112, 181] on p "الاسم: [PERSON_NAME] [PERSON_NAME] رقم1 : 01096418661 رقم :01044997349 رقم واتس…" at bounding box center [149, 190] width 76 height 62
drag, startPoint x: 112, startPoint y: 181, endPoint x: 186, endPoint y: 208, distance: 78.2
click at [186, 208] on p "الاسم: [PERSON_NAME] [PERSON_NAME] رقم1 : 01096418661 رقم :01044997349 رقم واتس…" at bounding box center [149, 190] width 76 height 62
copy p "المحافظة:الجيزة المنطقة : [PERSON_NAME] الشارع: [PERSON_NAME] [PERSON_NAME] من …"
click at [124, 185] on p "الاسم: [PERSON_NAME] [PERSON_NAME] رقم1 : 01096418661 رقم :01044997349 رقم واتس…" at bounding box center [149, 190] width 76 height 62
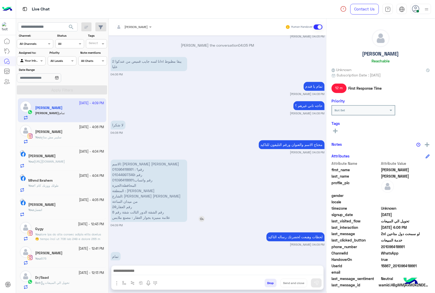
click at [124, 185] on p "الاسم: [PERSON_NAME] [PERSON_NAME] رقم1 : 01096418661 رقم :01044997349 رقم واتس…" at bounding box center [149, 190] width 76 height 62
click at [134, 193] on p "الاسم: [PERSON_NAME] [PERSON_NAME] رقم1 : 01096418661 رقم :01044997349 رقم واتس…" at bounding box center [149, 190] width 76 height 62
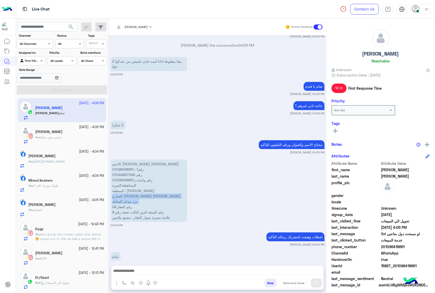
copy p "الشارع: [PERSON_NAME] [PERSON_NAME] من ميدان الساعة"
click at [123, 198] on p "الاسم: [PERSON_NAME] [PERSON_NAME] رقم1 : 01096418661 رقم :01044997349 رقم واتس…" at bounding box center [149, 190] width 76 height 62
copy p "رقم العقار:24"
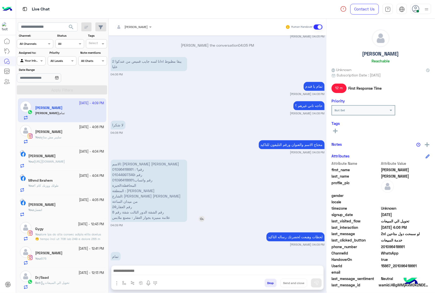
click at [123, 204] on p "الاسم: [PERSON_NAME] [PERSON_NAME] رقم1 : 01096418661 رقم :01044997349 رقم واتس…" at bounding box center [149, 190] width 76 height 62
click at [126, 200] on p "الاسم: [PERSON_NAME] [PERSON_NAME] رقم1 : 01096418661 رقم :01044997349 رقم واتس…" at bounding box center [149, 190] width 76 height 62
copy p "رقم الشقة الدور التالت شقة رقم 8"
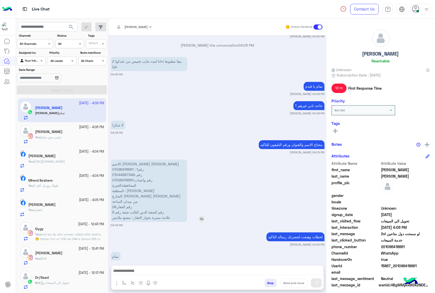
click at [148, 207] on p "الاسم: [PERSON_NAME] [PERSON_NAME] رقم1 : 01096418661 رقم :01044997349 رقم واتس…" at bounding box center [149, 190] width 76 height 62
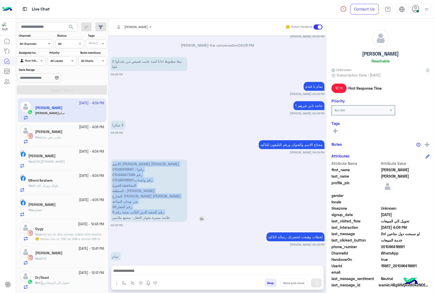
click at [148, 207] on p "الاسم: [PERSON_NAME] [PERSON_NAME] رقم1 : 01096418661 رقم :01044997349 رقم واتس…" at bounding box center [149, 190] width 76 height 62
copy app-msgs-text "الاسم: [PERSON_NAME] [PERSON_NAME] رقم1 : 01096418661 رقم :01044997349 رقم واتس…"
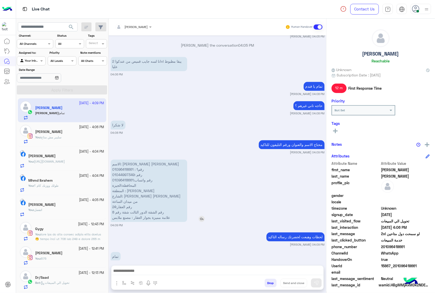
click at [119, 165] on p "الاسم: [PERSON_NAME] [PERSON_NAME] رقم1 : 01096418661 رقم :01044997349 رقم واتس…" at bounding box center [149, 190] width 76 height 62
click at [117, 171] on p "الاسم: [PERSON_NAME] [PERSON_NAME] رقم1 : 01096418661 رقم :01044997349 رقم واتس…" at bounding box center [149, 190] width 76 height 62
drag, startPoint x: 146, startPoint y: 160, endPoint x: 111, endPoint y: 158, distance: 35.7
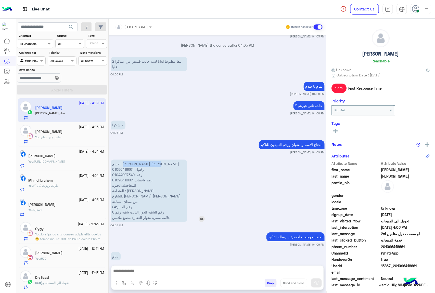
click at [111, 159] on p "الاسم: [PERSON_NAME] [PERSON_NAME] رقم1 : 01096418661 رقم :01044997349 رقم واتس…" at bounding box center [149, 190] width 76 height 62
click at [400, 266] on span "15867_201096418661" at bounding box center [405, 265] width 49 height 5
click at [128, 272] on textarea at bounding box center [217, 272] width 212 height 8
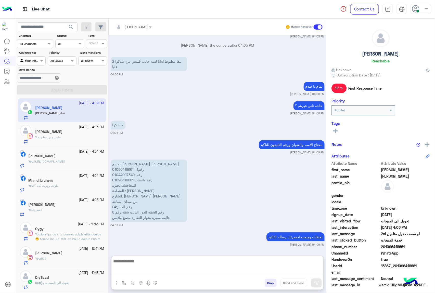
scroll to position [1055, 0]
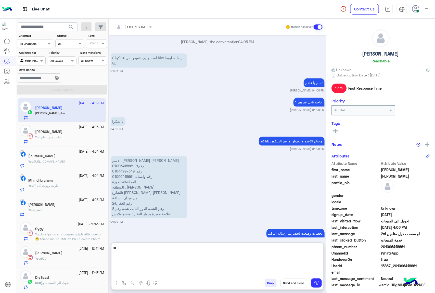
type textarea "*"
paste textarea "**********"
type textarea "**********"
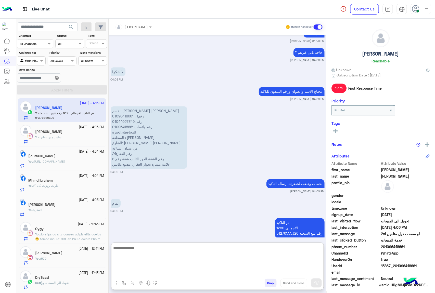
scroll to position [1124, 0]
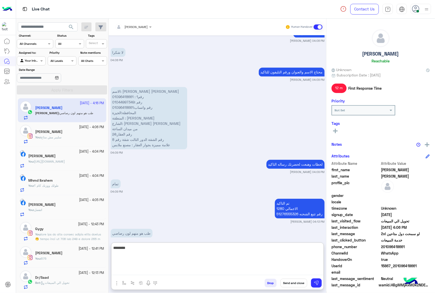
type textarea "********"
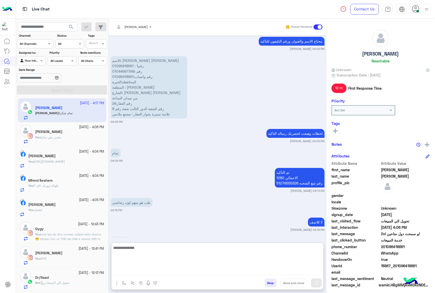
scroll to position [1163, 0]
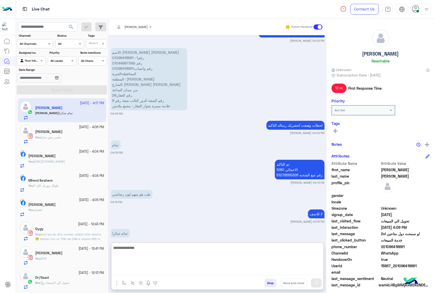
click at [141, 247] on textarea at bounding box center [217, 260] width 212 height 31
type textarea "**********"
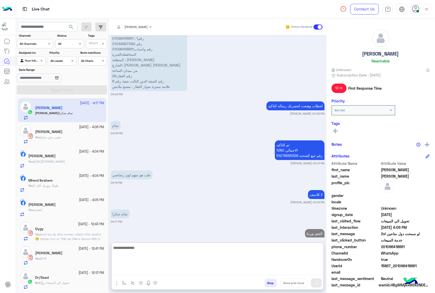
click at [270, 283] on button "Drop" at bounding box center [270, 283] width 12 height 9
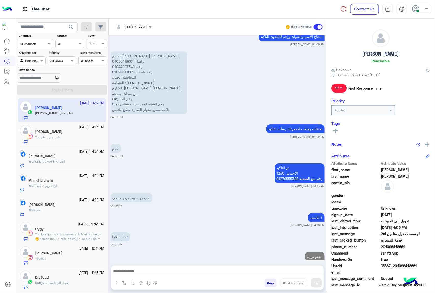
scroll to position [1172, 0]
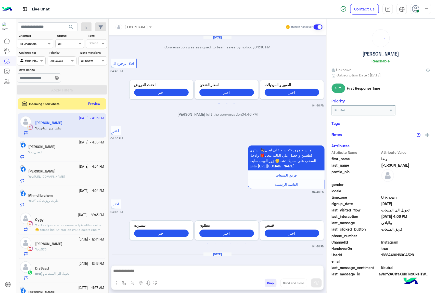
scroll to position [758, 0]
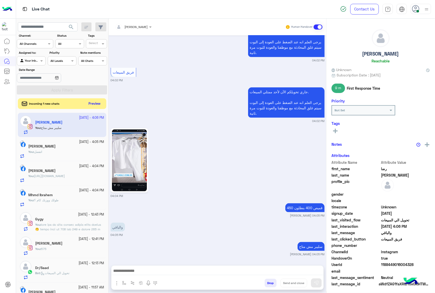
click at [97, 101] on button "Preview" at bounding box center [95, 103] width 16 height 7
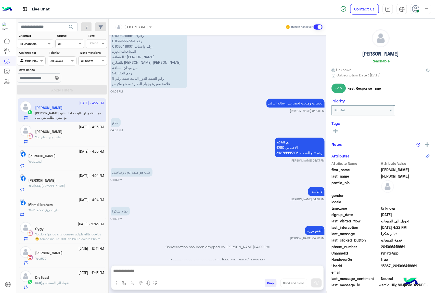
scroll to position [611, 0]
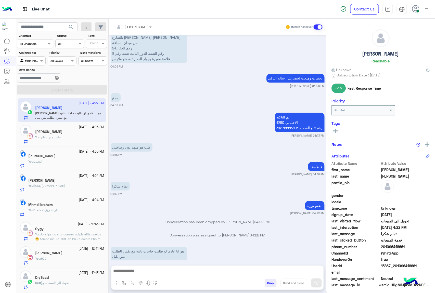
click at [162, 268] on textarea at bounding box center [217, 272] width 212 height 8
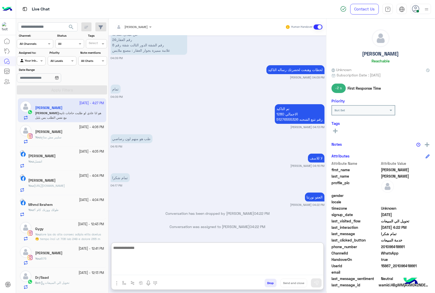
scroll to position [634, 0]
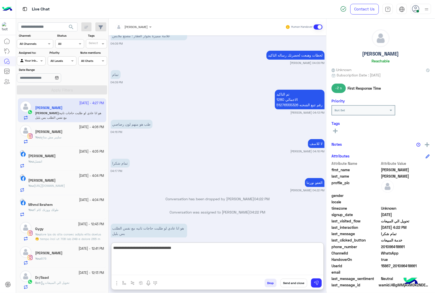
type textarea "**********"
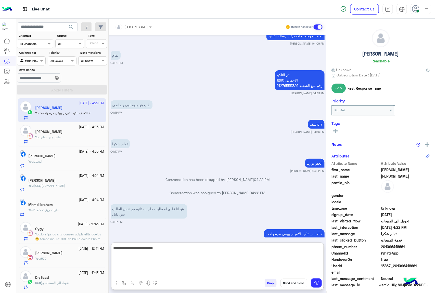
type textarea "**********"
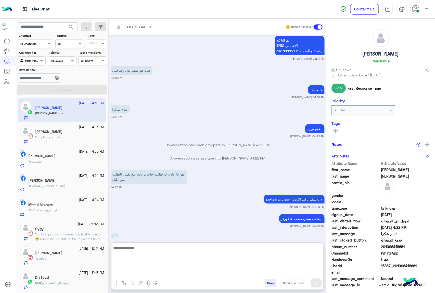
scroll to position [693, 0]
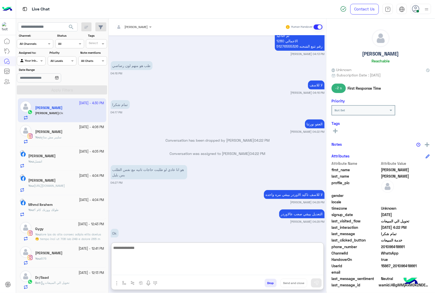
click at [266, 279] on button "Drop" at bounding box center [270, 283] width 12 height 9
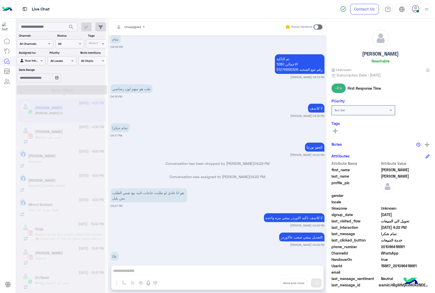
scroll to position [683, 0]
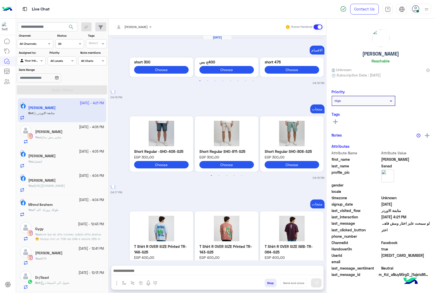
scroll to position [867, 0]
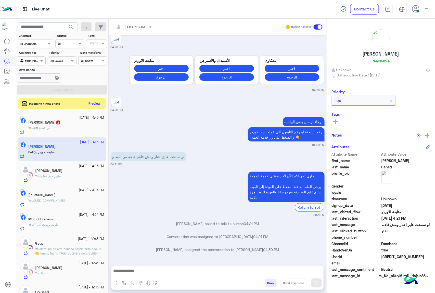
click at [87, 103] on button "Preview" at bounding box center [95, 103] width 16 height 7
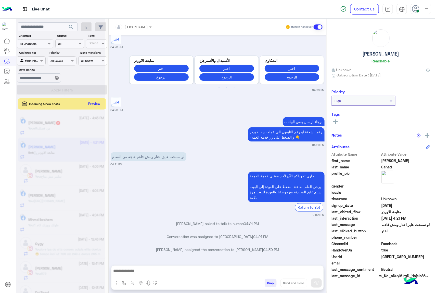
click at [87, 103] on div at bounding box center [60, 148] width 89 height 293
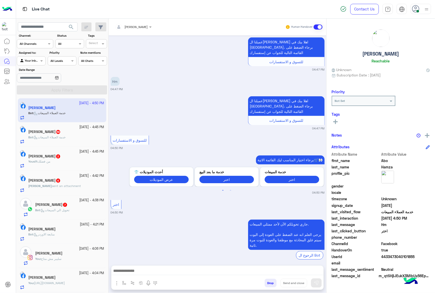
scroll to position [797, 0]
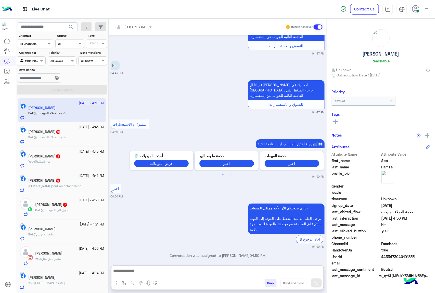
click at [131, 273] on textarea at bounding box center [217, 272] width 212 height 8
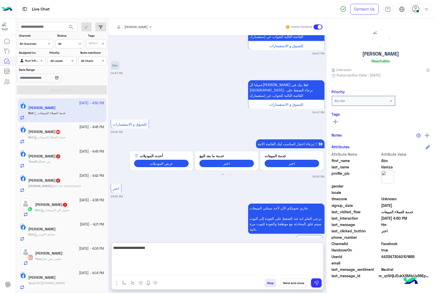
type textarea "**********"
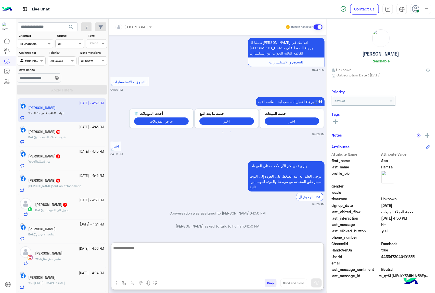
scroll to position [852, 0]
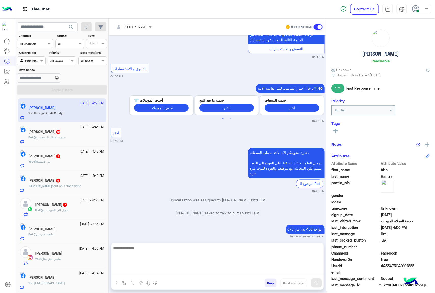
click at [52, 139] on span "خدمة العملاء المبيعات" at bounding box center [50, 137] width 32 height 4
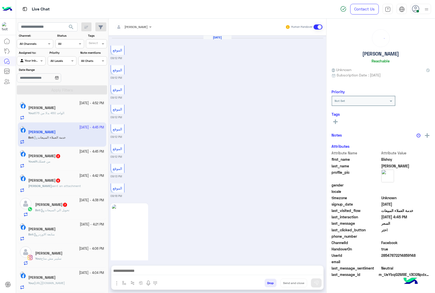
scroll to position [770, 0]
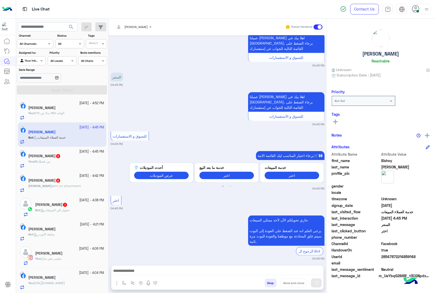
click at [139, 272] on textarea at bounding box center [217, 272] width 212 height 8
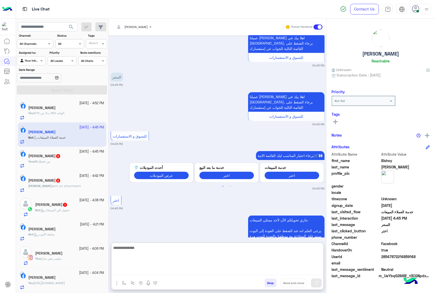
paste textarea "**********"
type textarea "**********"
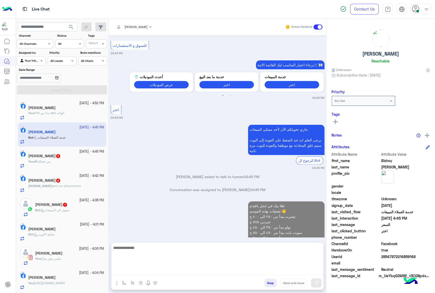
click at [69, 162] on div "Yousif : من فضلك" at bounding box center [66, 163] width 76 height 9
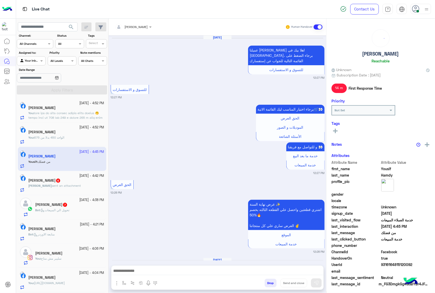
scroll to position [605, 0]
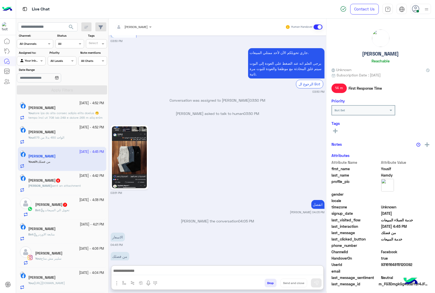
click at [154, 271] on textarea at bounding box center [217, 272] width 212 height 8
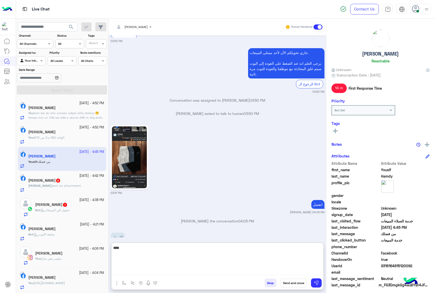
type textarea "*****"
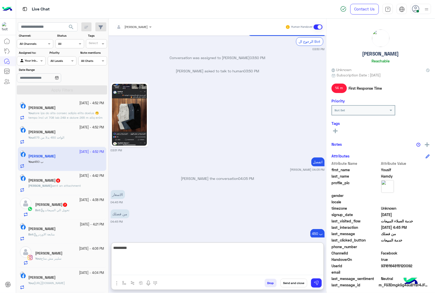
type textarea "**********"
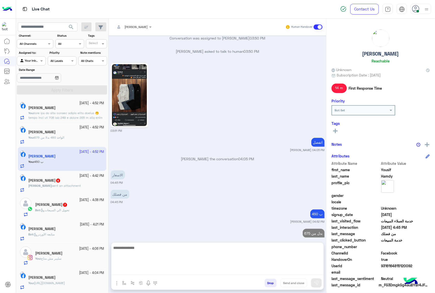
click at [56, 208] on div "[PERSON_NAME] 7" at bounding box center [69, 205] width 69 height 5
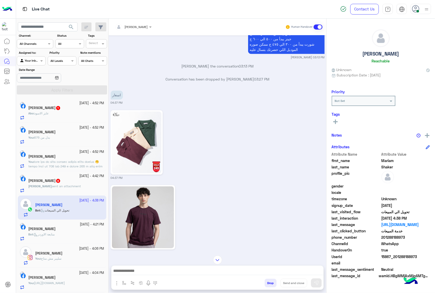
scroll to position [278, 0]
click at [49, 114] on span "عايز الاسود" at bounding box center [41, 113] width 14 height 4
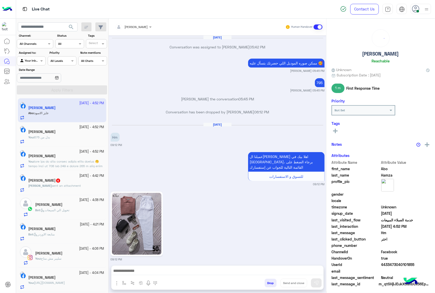
scroll to position [765, 0]
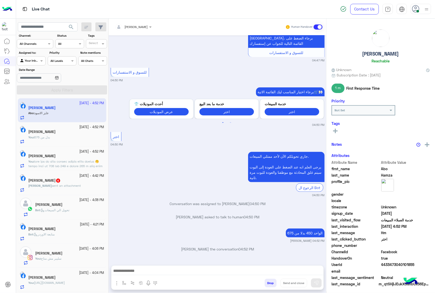
click at [148, 272] on textarea at bounding box center [217, 272] width 212 height 8
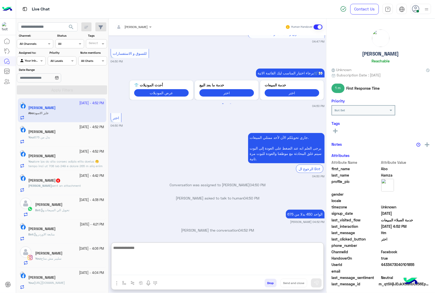
scroll to position [788, 0]
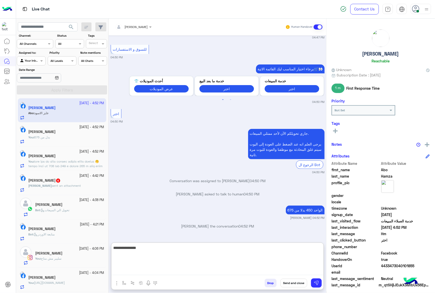
type textarea "**********"
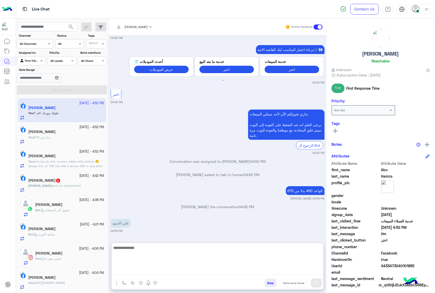
click at [62, 185] on span "sent an attachment" at bounding box center [66, 186] width 29 height 4
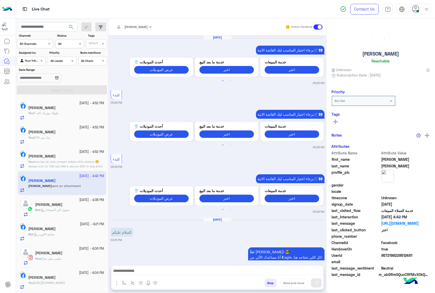
scroll to position [740, 0]
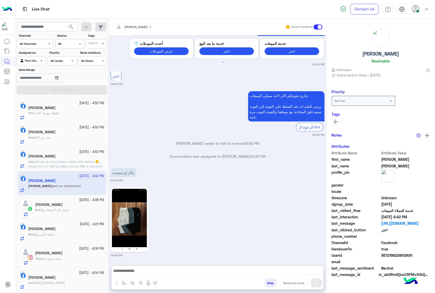
click at [147, 275] on textarea at bounding box center [217, 272] width 212 height 8
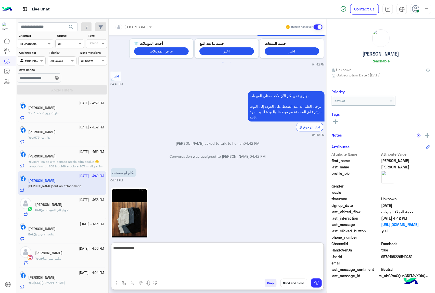
type textarea "**********"
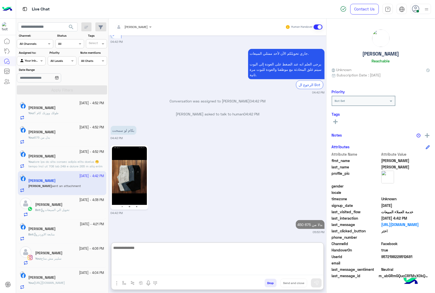
scroll to position [795, 0]
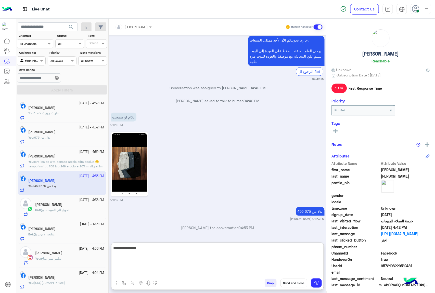
type textarea "**********"
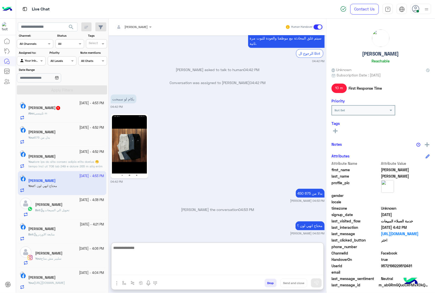
scroll to position [815, 0]
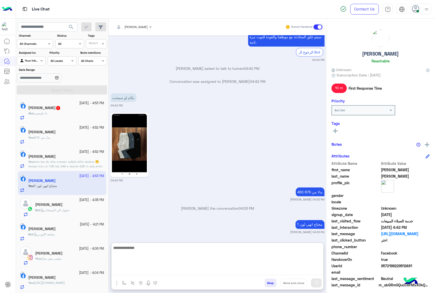
click at [48, 107] on h5 "[PERSON_NAME] 1" at bounding box center [44, 108] width 32 height 4
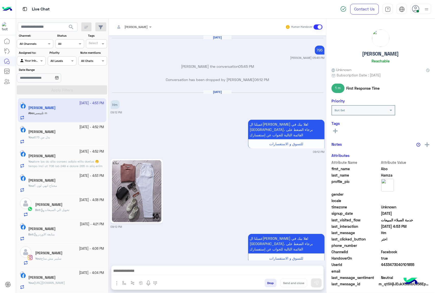
scroll to position [772, 0]
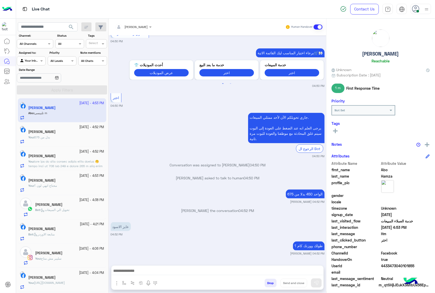
click at [300, 242] on p "طولك ووزنك كام ؟" at bounding box center [309, 246] width 32 height 9
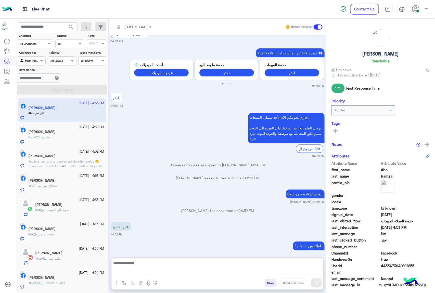
click at [146, 269] on textarea at bounding box center [217, 267] width 212 height 15
paste textarea "**********"
type textarea "**********"
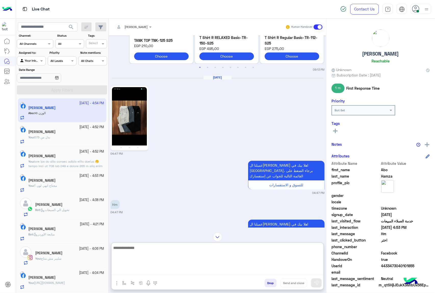
scroll to position [513, 0]
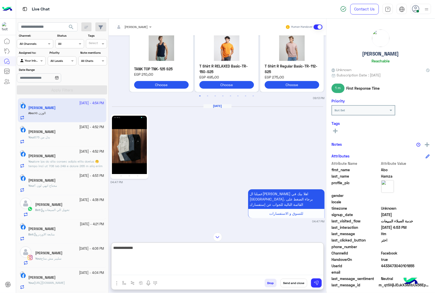
type textarea "**********"
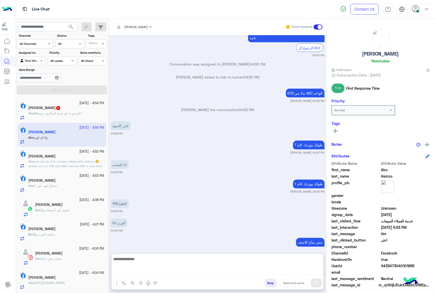
scroll to position [873, 0]
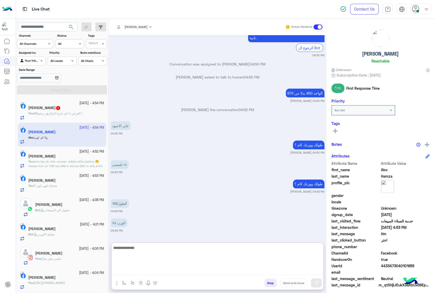
click at [136, 249] on textarea at bounding box center [217, 260] width 212 height 31
type textarea "*"
type textarea "**********"
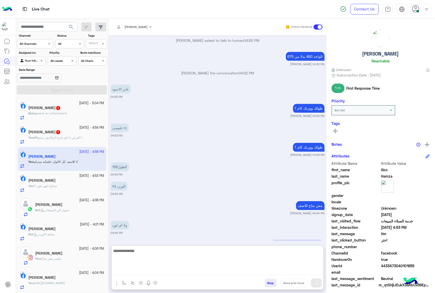
scroll to position [911, 0]
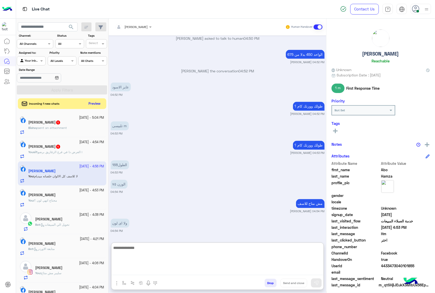
click at [97, 103] on button "Preview" at bounding box center [95, 103] width 16 height 7
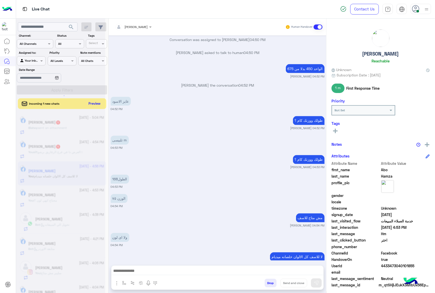
scroll to position [888, 0]
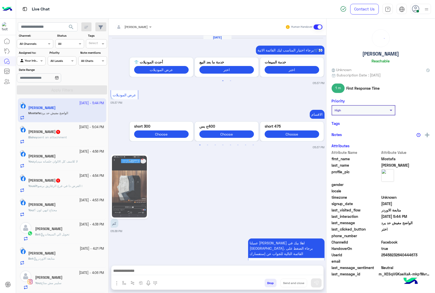
scroll to position [857, 0]
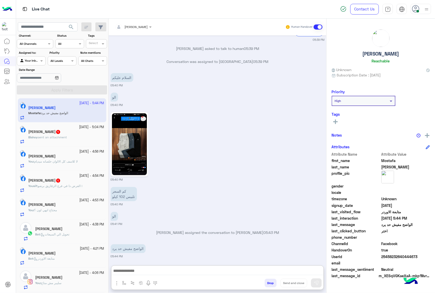
click at [132, 272] on textarea at bounding box center [217, 272] width 212 height 8
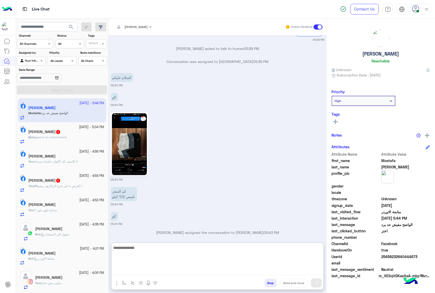
scroll to position [880, 0]
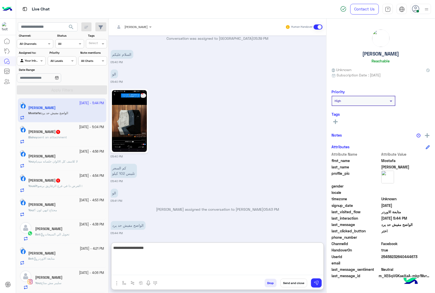
type textarea "**********"
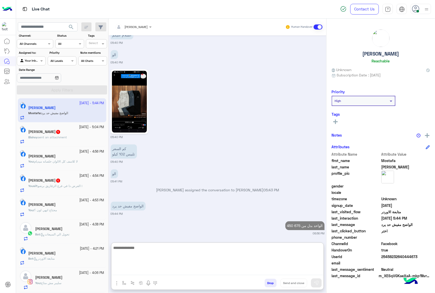
click at [46, 140] on p "Bishoy sent an attachment" at bounding box center [47, 137] width 38 height 5
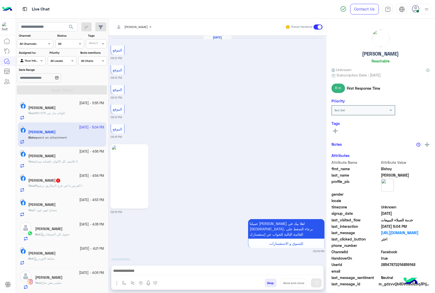
scroll to position [867, 0]
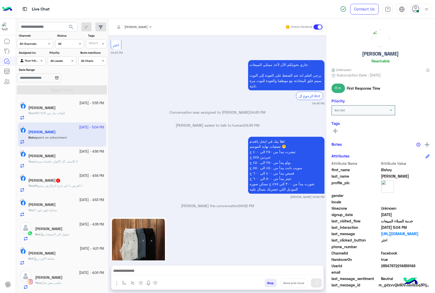
click at [137, 273] on textarea at bounding box center [217, 272] width 212 height 8
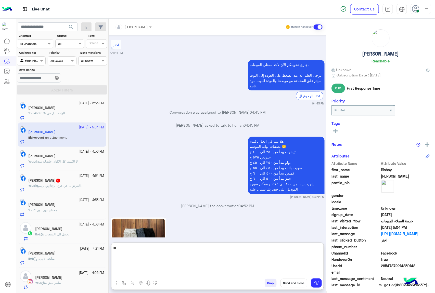
type textarea "*"
type textarea "**********"
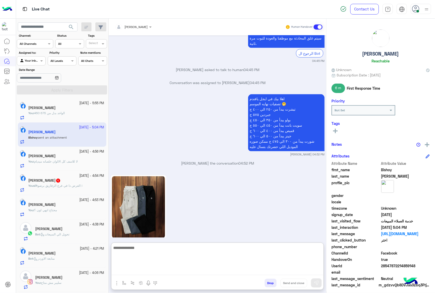
click at [73, 182] on div "[PERSON_NAME] 1" at bounding box center [66, 180] width 76 height 5
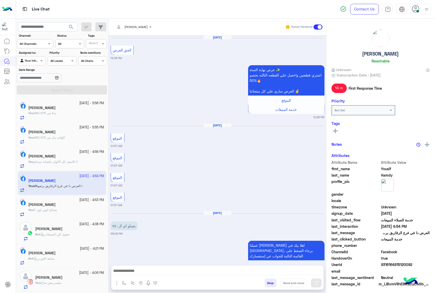
scroll to position [534, 0]
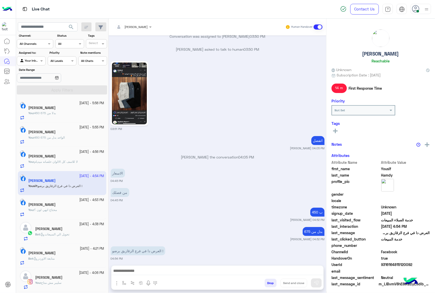
click at [153, 273] on textarea at bounding box center [217, 272] width 212 height 8
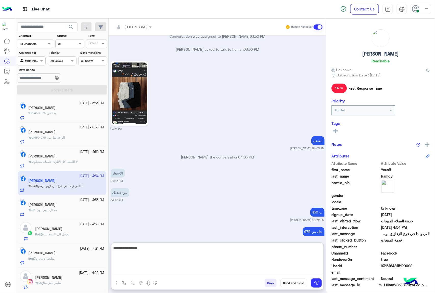
type textarea "**********"
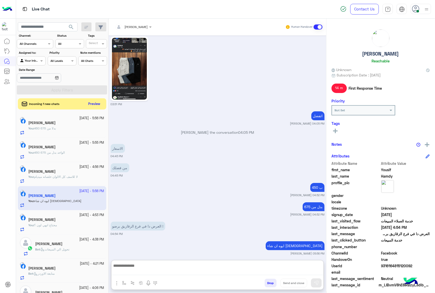
scroll to position [576, 0]
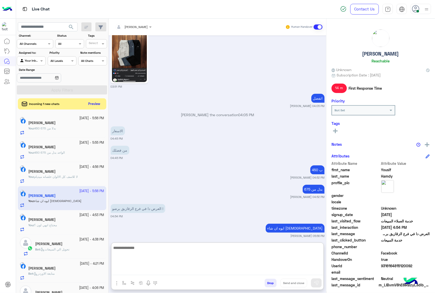
click at [269, 281] on button "Drop" at bounding box center [270, 283] width 12 height 9
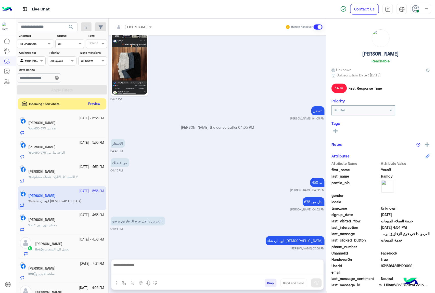
click at [269, 281] on button "Drop" at bounding box center [270, 283] width 12 height 9
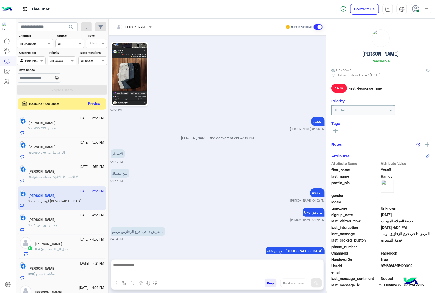
click at [269, 281] on button "Drop" at bounding box center [270, 283] width 12 height 9
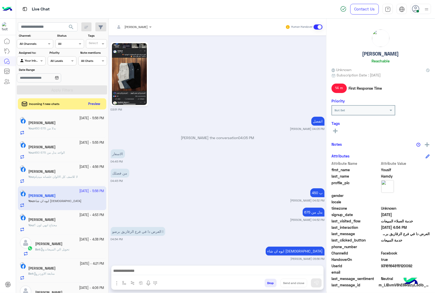
click at [269, 281] on div "[PERSON_NAME] Human Handover [DATE] الحق العرض 12:28 PM عرض نهاية السنة ✨ اشتري…" at bounding box center [218, 157] width 218 height 276
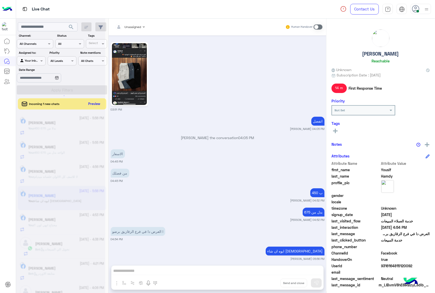
scroll to position [579, 0]
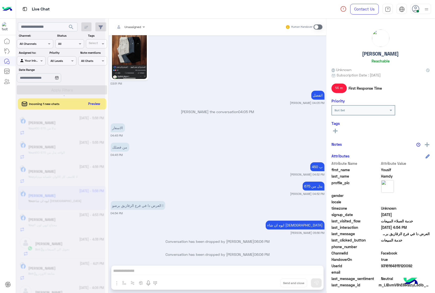
click at [269, 281] on div "Unassigned Human Handover [DATE] الحق العرض 12:28 PM عرض نهاية السنة ✨ اشتري قط…" at bounding box center [218, 157] width 218 height 276
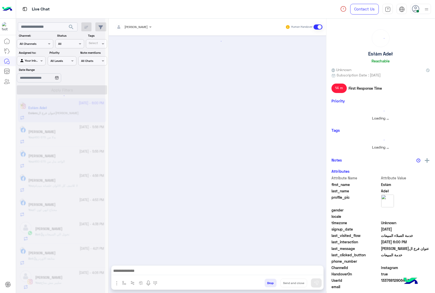
click at [269, 281] on button "Drop" at bounding box center [270, 283] width 12 height 9
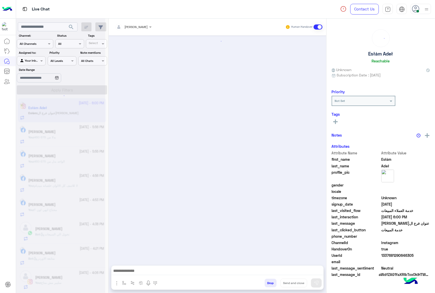
click at [269, 281] on button "Drop" at bounding box center [270, 283] width 12 height 9
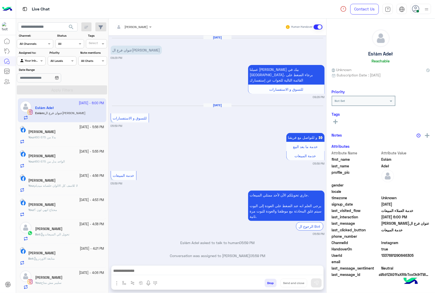
click at [269, 281] on div "[PERSON_NAME] Human Handover [DATE] عنوان فرع المنصوره 09:29 PM عميلنا [PERSON_…" at bounding box center [218, 157] width 218 height 276
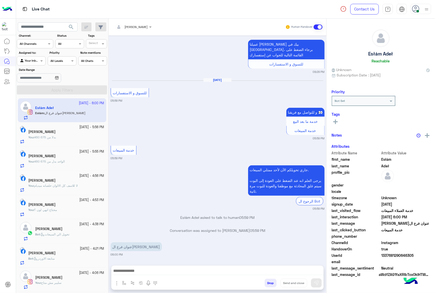
click at [269, 281] on div "[PERSON_NAME] Human Handover [DATE] عنوان فرع المنصوره 09:29 PM عميلنا [PERSON_…" at bounding box center [218, 157] width 218 height 276
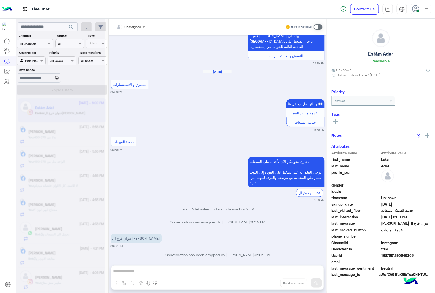
click at [0, 0] on button "Drop" at bounding box center [0, 0] width 0 height 0
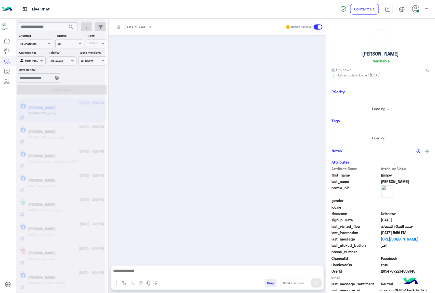
click at [269, 281] on button "Drop" at bounding box center [270, 283] width 12 height 9
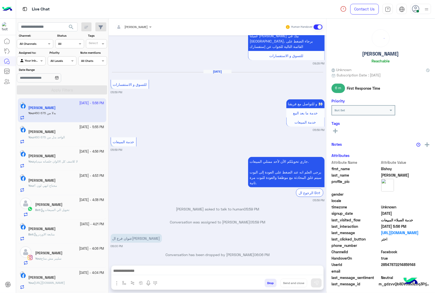
click at [269, 281] on button "Drop" at bounding box center [270, 283] width 12 height 9
click at [269, 281] on div "[PERSON_NAME] Human Handover [DATE] عنوان فرع المنصوره 09:29 PM عميلنا [PERSON_…" at bounding box center [218, 157] width 218 height 276
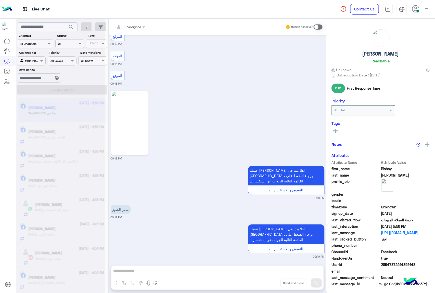
scroll to position [1142, 0]
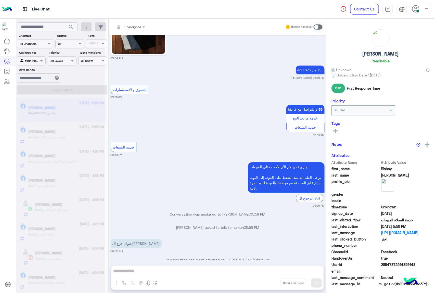
click at [269, 281] on div "Unassigned Human Handover [DATE] الموقع 09:12 PM الموقع 09:12 PM الموقع 09:13 P…" at bounding box center [218, 157] width 218 height 276
click at [0, 0] on button "Drop" at bounding box center [0, 0] width 0 height 0
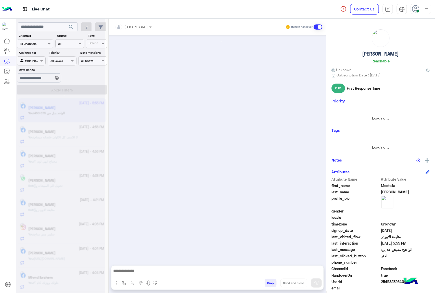
click at [269, 281] on button "Drop" at bounding box center [270, 283] width 12 height 9
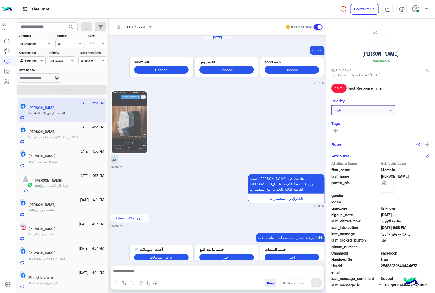
click at [269, 281] on div "[PERSON_NAME] Human Handover [DATE] الاقسام Previous 300 short Choose 400ج بس C…" at bounding box center [218, 157] width 218 height 276
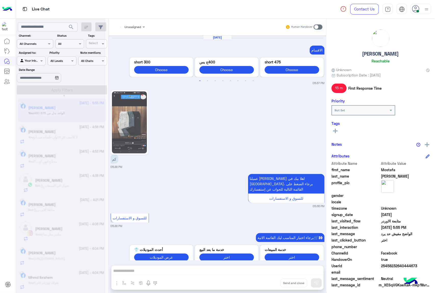
scroll to position [850, 0]
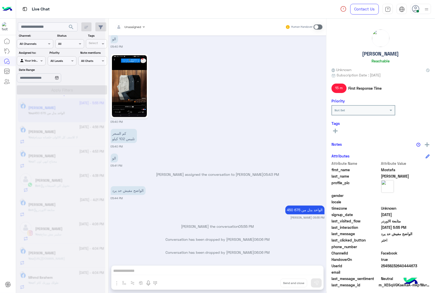
click at [269, 281] on div "Unassigned Human Handover [DATE] الاقسام Previous 300 short Choose 400ج بس Choo…" at bounding box center [218, 157] width 218 height 276
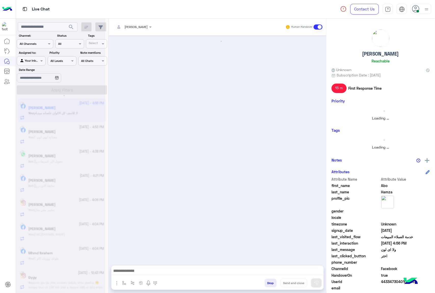
click at [269, 281] on button "Drop" at bounding box center [270, 283] width 12 height 9
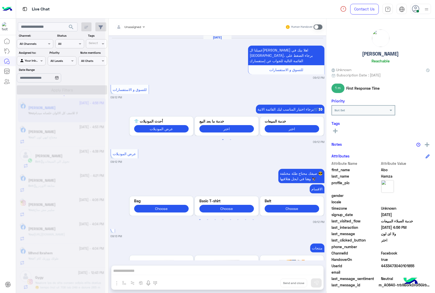
scroll to position [718, 0]
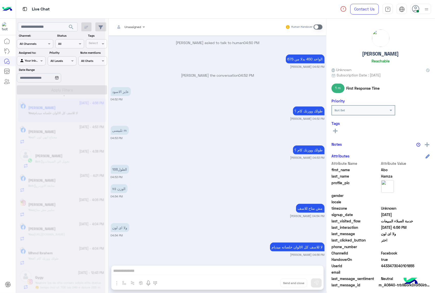
click at [269, 281] on div "Unassigned Human Handover [DATE] عميلنا العزيز Abo اهلا بيك في [GEOGRAPHIC_DATA…" at bounding box center [218, 157] width 218 height 276
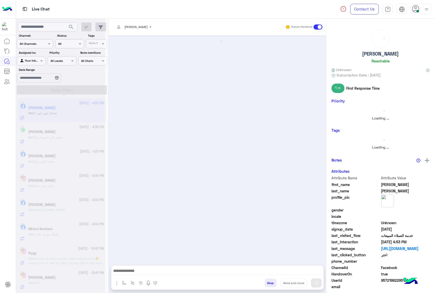
click at [269, 281] on button "Drop" at bounding box center [270, 283] width 12 height 9
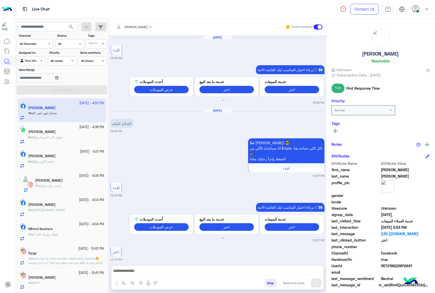
click at [269, 281] on button "Drop" at bounding box center [270, 283] width 12 height 9
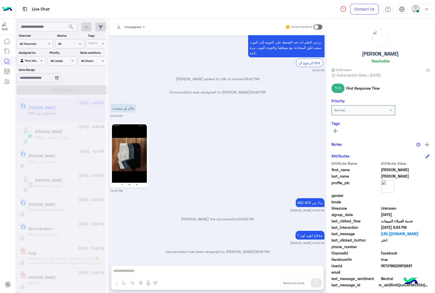
click at [269, 281] on div "Unassigned Human Handover [DATE] للبدء 05:26 PM برجاء اختيار المناسب ليك القائم…" at bounding box center [218, 157] width 218 height 276
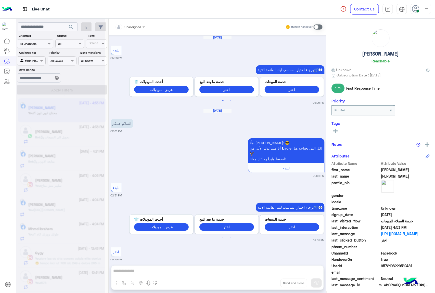
click at [0, 0] on button "Drop" at bounding box center [0, 0] width 0 height 0
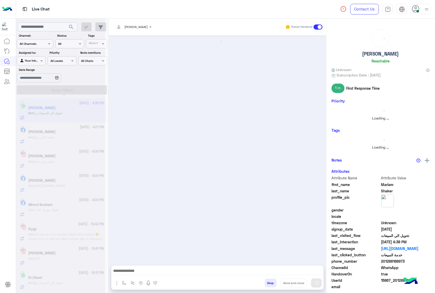
click at [269, 281] on button "Drop" at bounding box center [270, 283] width 12 height 9
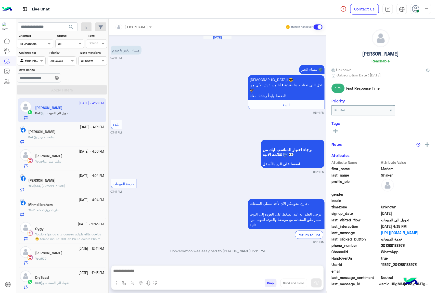
click at [269, 281] on button "Drop" at bounding box center [270, 283] width 12 height 9
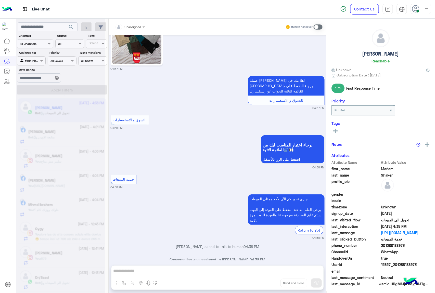
scroll to position [678, 0]
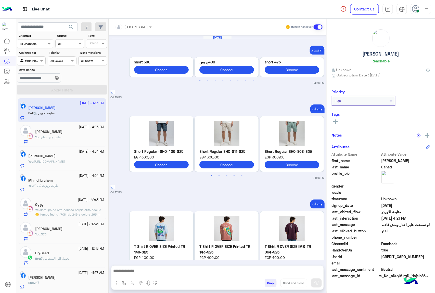
scroll to position [867, 0]
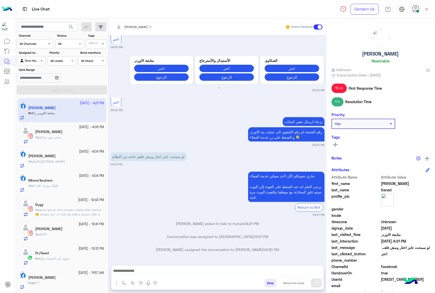
click at [264, 283] on button "Drop" at bounding box center [270, 283] width 12 height 9
click at [264, 283] on div "[PERSON_NAME] Human Handover [DATE] الاقسام Previous 300 short Choose 400ج بس C…" at bounding box center [218, 157] width 218 height 276
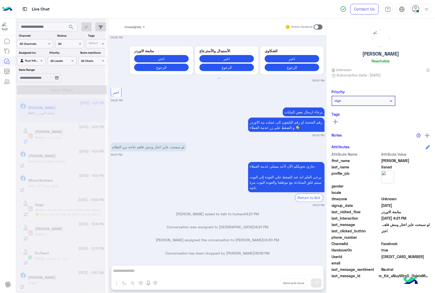
scroll to position [894, 0]
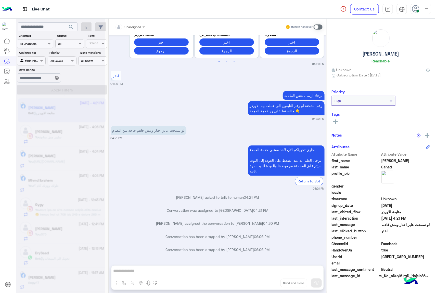
click at [264, 283] on div "Unassigned Human Handover [DATE] الاقسام Previous 300 short Choose 400ج بس Choo…" at bounding box center [218, 157] width 218 height 276
click at [0, 0] on button "Drop" at bounding box center [0, 0] width 0 height 0
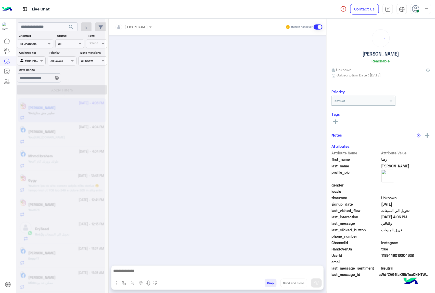
click at [264, 283] on div "[PERSON_NAME] Human Handover Drop Send and close" at bounding box center [218, 157] width 218 height 276
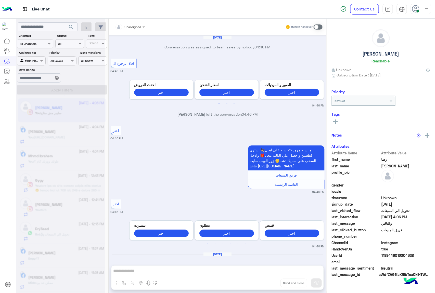
click at [264, 283] on div "Unassigned Human Handover [DATE] Conversation was assigned to team sales by nob…" at bounding box center [218, 157] width 218 height 276
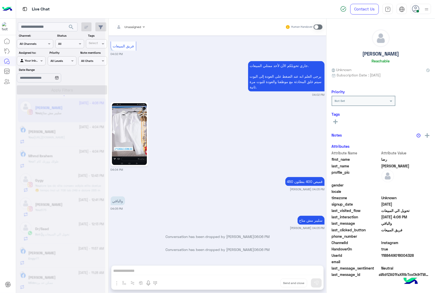
click at [264, 283] on div "Unassigned Human Handover [DATE] Conversation was assigned to team sales by nob…" at bounding box center [218, 157] width 218 height 276
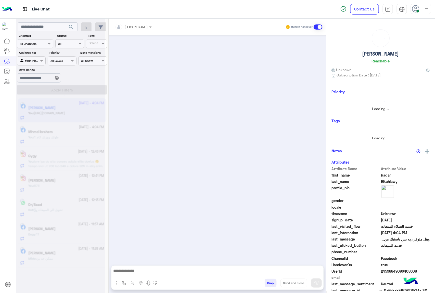
click at [264, 283] on button "Drop" at bounding box center [270, 283] width 12 height 9
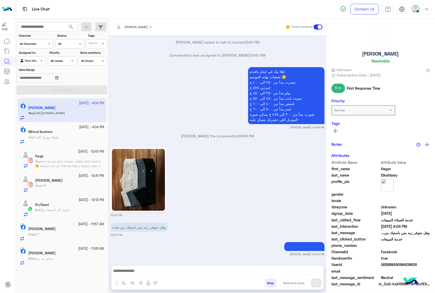
click at [264, 283] on div "[PERSON_NAME] Human Handover [DATE] GetStarted 03:39 PM اهلًا Hagar! 😎 أنا مساع…" at bounding box center [218, 157] width 218 height 276
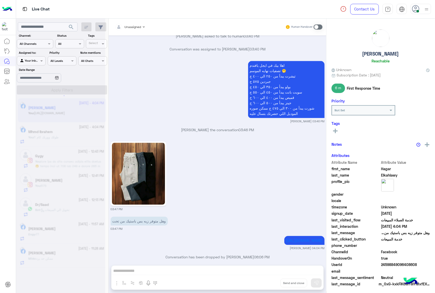
scroll to position [399, 0]
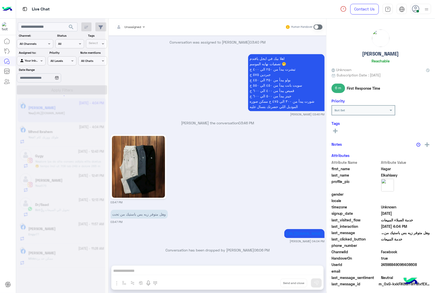
click at [264, 283] on div "Unassigned Human Handover [DATE] GetStarted 03:39 PM اهلًا Hagar! 😎 أنا مساعدك …" at bounding box center [218, 157] width 218 height 276
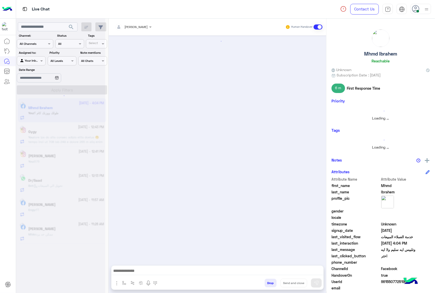
click at [264, 283] on button "Drop" at bounding box center [270, 283] width 12 height 9
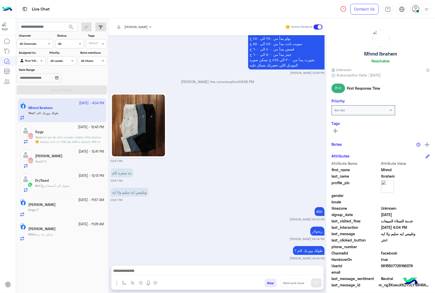
click at [264, 283] on button "Drop" at bounding box center [270, 283] width 12 height 9
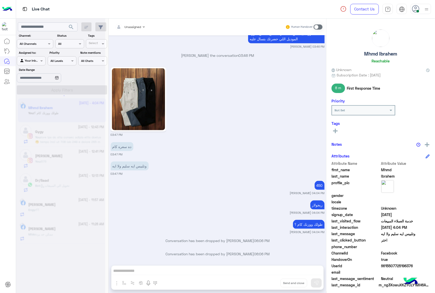
click at [264, 283] on div "Unassigned Human Handover [DATE] انا بعتذر لحضرتك جدا الموديل دا خارج العرض [PE…" at bounding box center [218, 157] width 218 height 276
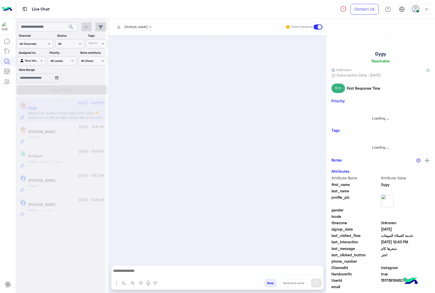
click at [264, 283] on button "Drop" at bounding box center [270, 283] width 12 height 9
click at [264, 283] on div "[PERSON_NAME] Human Handover Drop Send and close" at bounding box center [218, 157] width 218 height 276
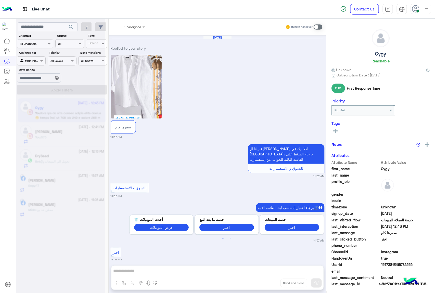
scroll to position [172, 0]
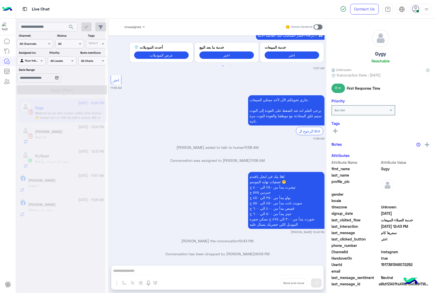
click at [264, 283] on div "Unassigned Human Handover [DATE] Replied to your story سعرها كام 11:57 AM عميلن…" at bounding box center [218, 157] width 218 height 276
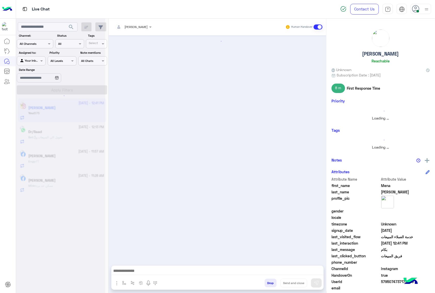
click at [264, 283] on button "Drop" at bounding box center [270, 283] width 12 height 9
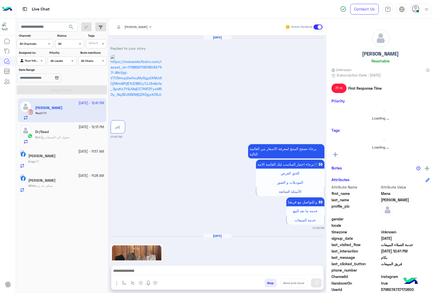
click at [264, 283] on div "[PERSON_NAME] Human Handover [DATE] Replied to your story كام 01:45 PM برجاء تص…" at bounding box center [218, 157] width 218 height 276
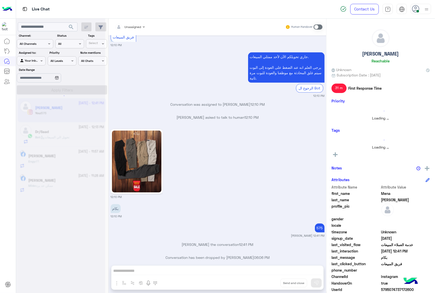
click at [264, 283] on div "Unassigned Human Handover [DATE] Replied to your story كام 01:45 PM برجاء تصفح …" at bounding box center [218, 157] width 218 height 276
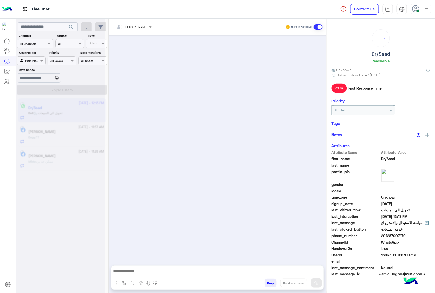
click at [264, 283] on button "Drop" at bounding box center [270, 283] width 12 height 9
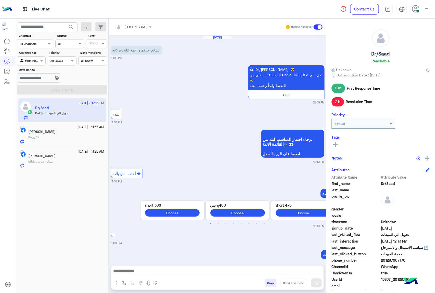
scroll to position [707, 0]
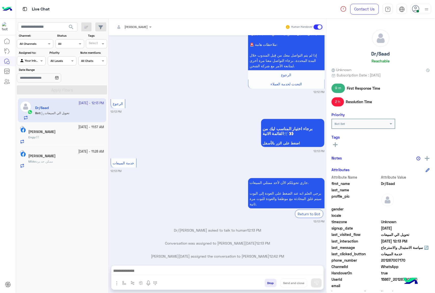
click at [264, 283] on div "[PERSON_NAME] Human Handover [DATE] السلام عليكم و[PERSON_NAME] وبركاته 12:09 P…" at bounding box center [218, 157] width 218 height 276
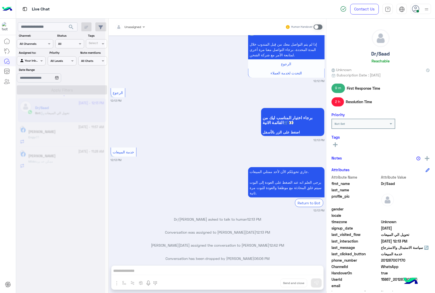
click at [0, 0] on button "Drop" at bounding box center [0, 0] width 0 height 0
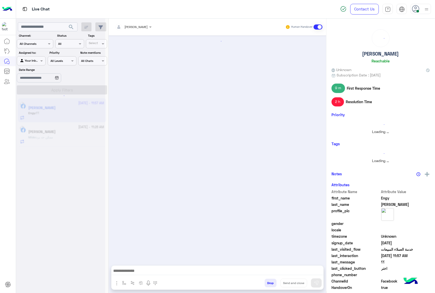
click at [264, 283] on button "Drop" at bounding box center [270, 283] width 12 height 9
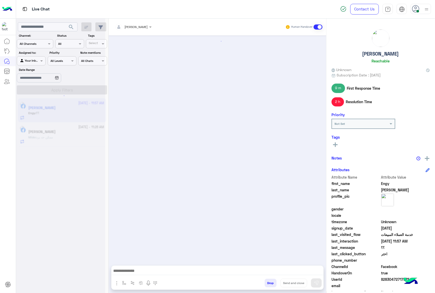
click at [264, 283] on div "[PERSON_NAME] Human Handover Drop Send and close" at bounding box center [218, 157] width 218 height 276
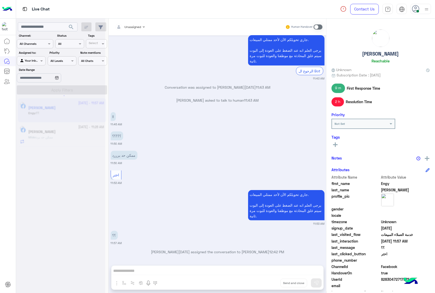
click at [264, 283] on div "Unassigned Human Handover [DATE] اختر 09:11 PM الرجوع جاري تحويلكم الآن لأحد مم…" at bounding box center [218, 157] width 218 height 276
click at [0, 0] on button "Drop" at bounding box center [0, 0] width 0 height 0
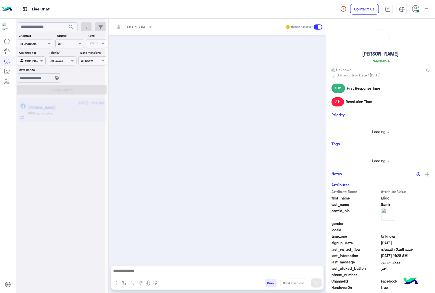
click at [264, 283] on button "Drop" at bounding box center [270, 283] width 12 height 9
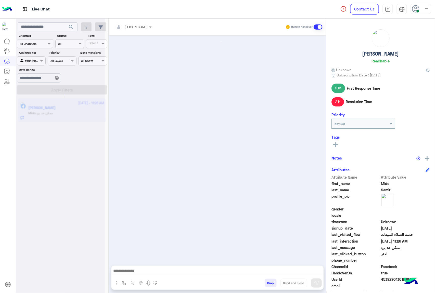
click at [264, 283] on button "Drop" at bounding box center [270, 283] width 12 height 9
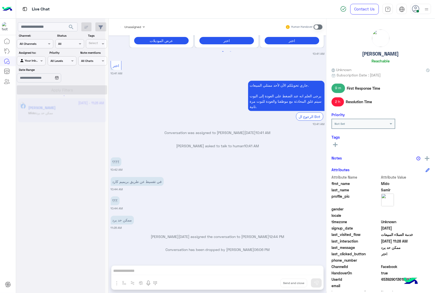
click at [264, 283] on div "Unassigned Human Handover [DATE] خدمة المبيعات 03:47 PM جاري تحويلكم الآن لأحد …" at bounding box center [218, 157] width 218 height 276
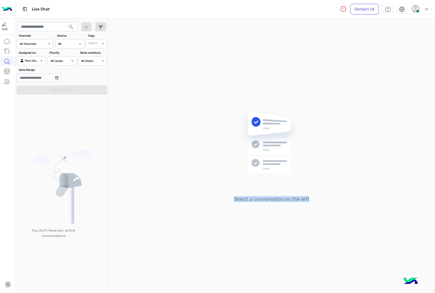
click at [264, 283] on div "Select a conversation on the left" at bounding box center [272, 157] width 326 height 276
click at [413, 12] on icon at bounding box center [416, 9] width 8 height 8
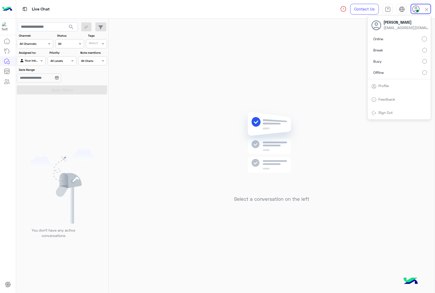
click at [424, 75] on label "Offline" at bounding box center [399, 72] width 56 height 9
click at [264, 69] on div "Select a conversation on the left" at bounding box center [272, 157] width 326 height 276
